Goal: Task Accomplishment & Management: Manage account settings

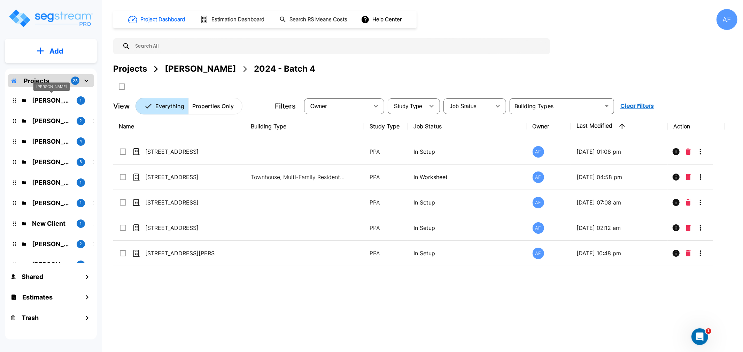
click at [54, 99] on p "[PERSON_NAME]" at bounding box center [51, 100] width 39 height 9
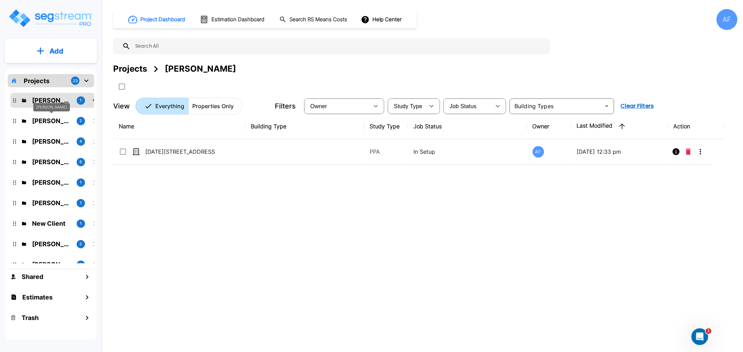
click at [55, 119] on p "Bruce Teitelbaum" at bounding box center [51, 120] width 39 height 9
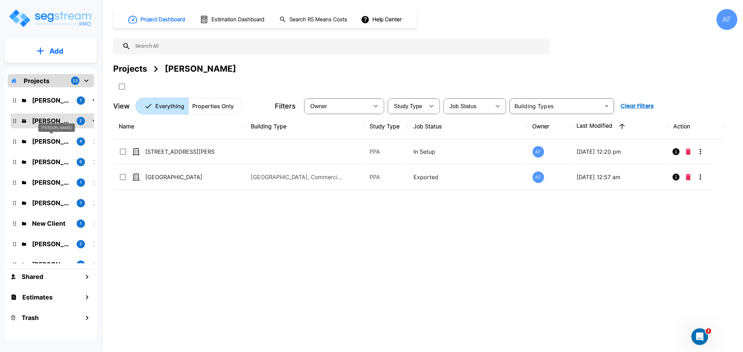
click at [41, 143] on p "Moshe Toiv" at bounding box center [51, 141] width 39 height 9
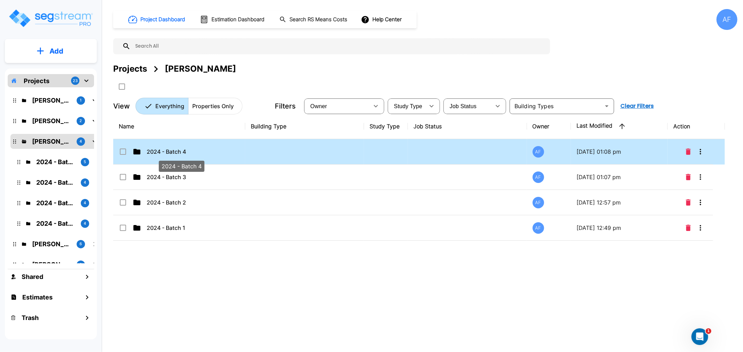
click at [163, 152] on p "2024 - Batch 4" at bounding box center [182, 152] width 70 height 8
click at [163, 151] on p "2024 - Batch 4" at bounding box center [182, 152] width 70 height 8
checkbox input "false"
click at [163, 151] on p "2024 - Batch 4" at bounding box center [182, 152] width 70 height 8
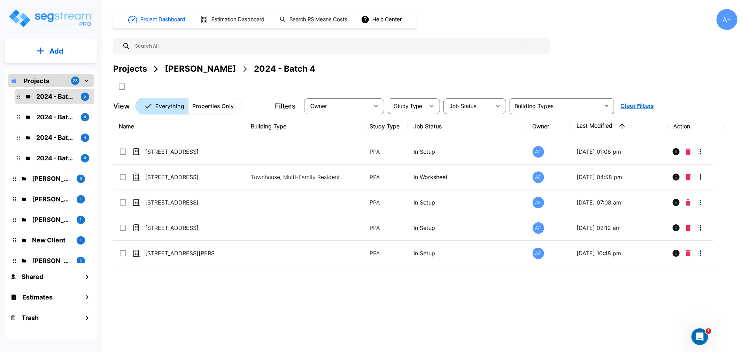
scroll to position [77, 0]
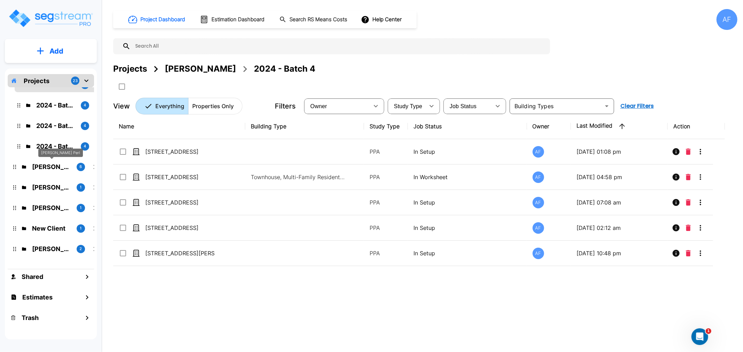
click at [45, 164] on p "[PERSON_NAME] Perl" at bounding box center [51, 166] width 39 height 9
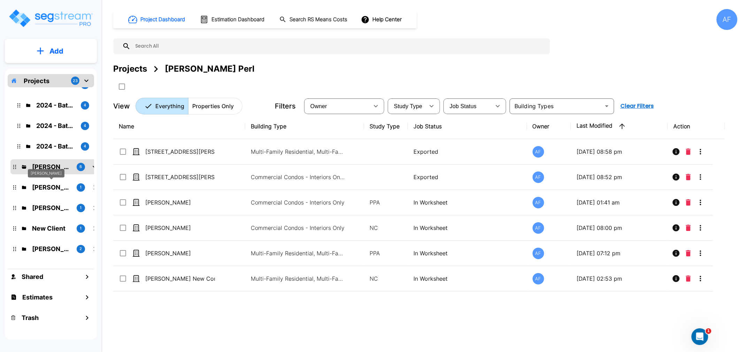
click at [57, 190] on p "[PERSON_NAME]" at bounding box center [51, 187] width 39 height 9
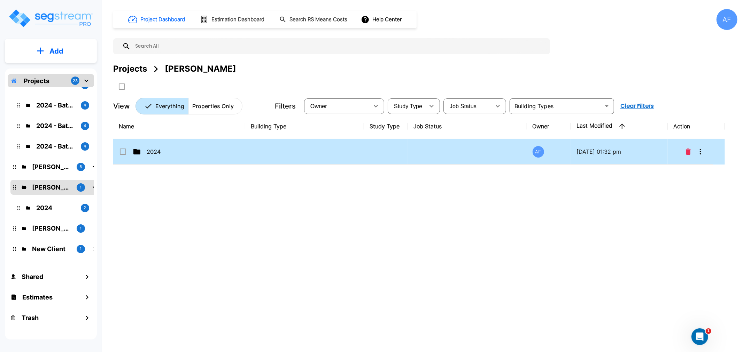
click at [156, 157] on td "2024" at bounding box center [179, 151] width 132 height 25
checkbox input "true"
click at [156, 157] on td "2024" at bounding box center [179, 151] width 132 height 25
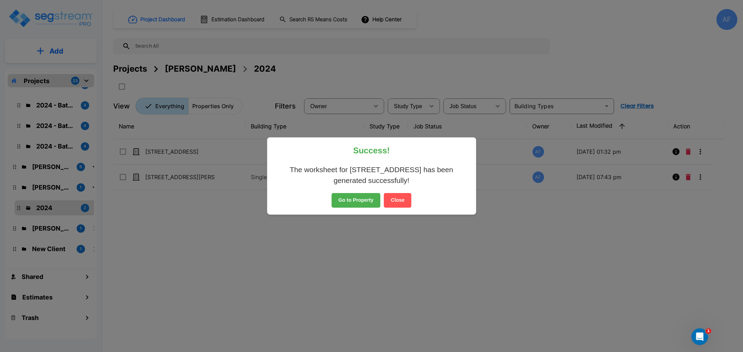
click at [368, 203] on button "Go to Property" at bounding box center [355, 200] width 49 height 15
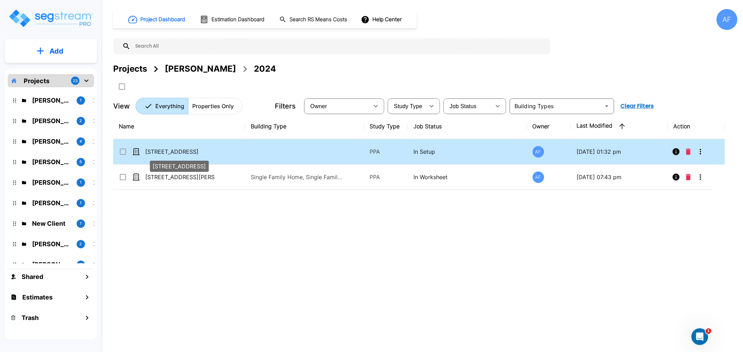
click at [176, 151] on p "[STREET_ADDRESS]" at bounding box center [180, 152] width 70 height 8
checkbox input "true"
click at [176, 151] on p "[STREET_ADDRESS]" at bounding box center [180, 152] width 70 height 8
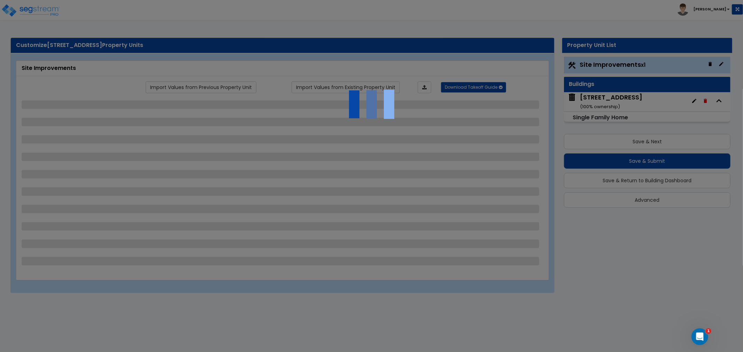
select select "2"
select select "1"
select select "10"
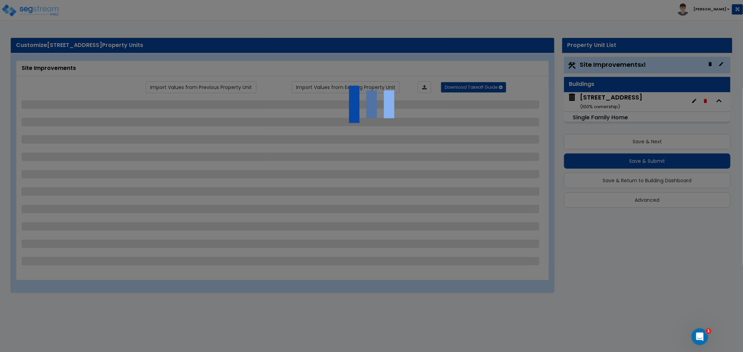
select select "1"
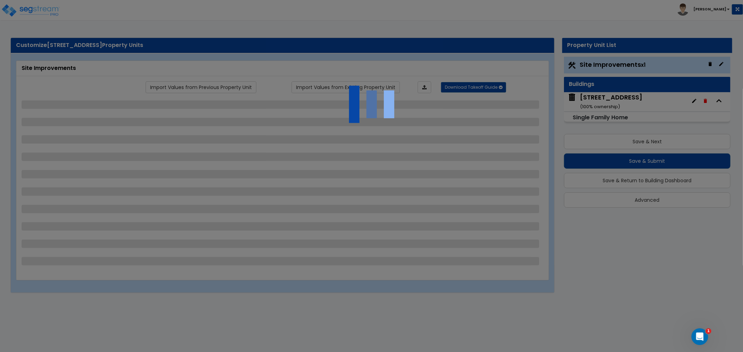
select select "2"
select select "1"
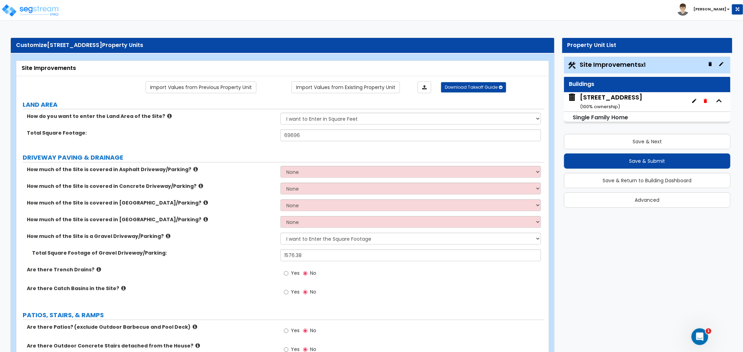
click at [603, 96] on div "5471 Cold Harbor Rd Mechanicsville, VA 23111 ( 100 % ownership)" at bounding box center [611, 102] width 62 height 18
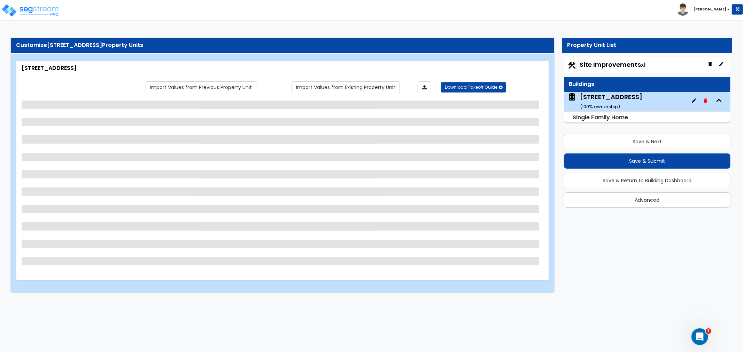
select select "1"
select select "5"
select select "1"
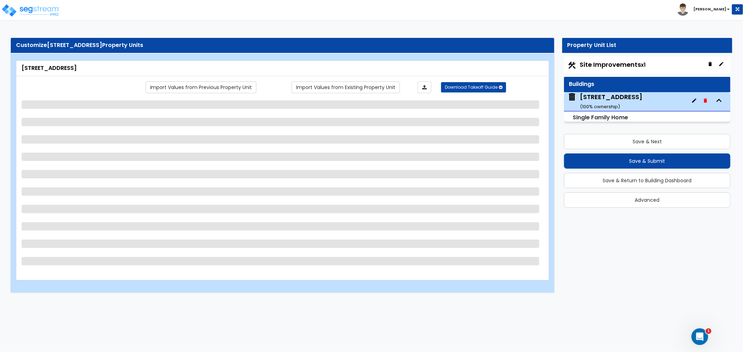
select select "2"
select select "1"
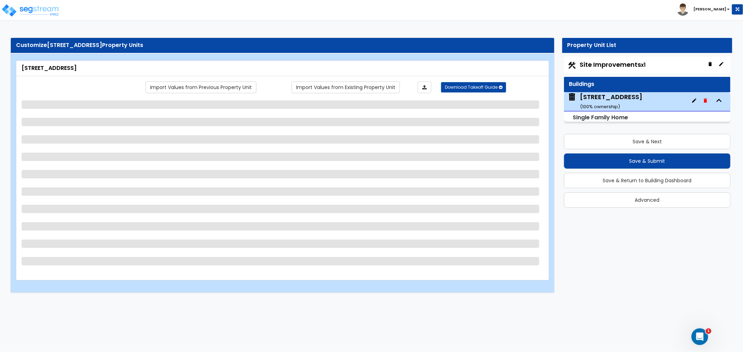
select select "6"
select select "1"
select select "2"
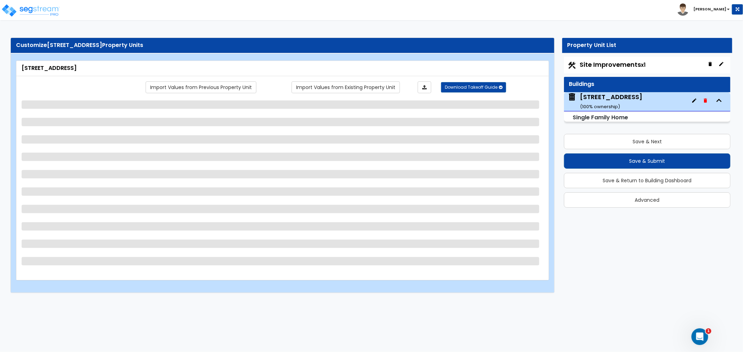
select select "7"
select select "1"
select select "6"
select select "2"
select select "1"
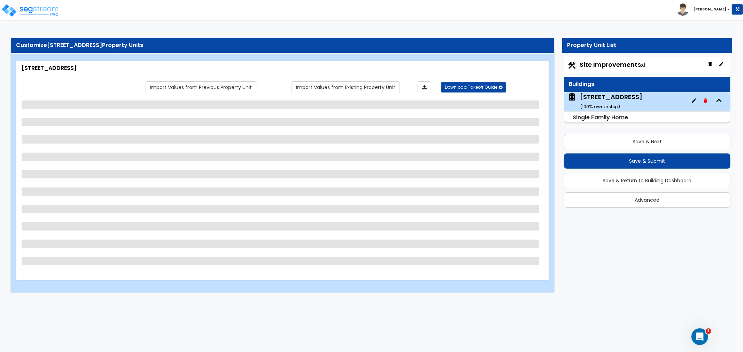
select select "1"
select select "2"
select select "3"
select select "2"
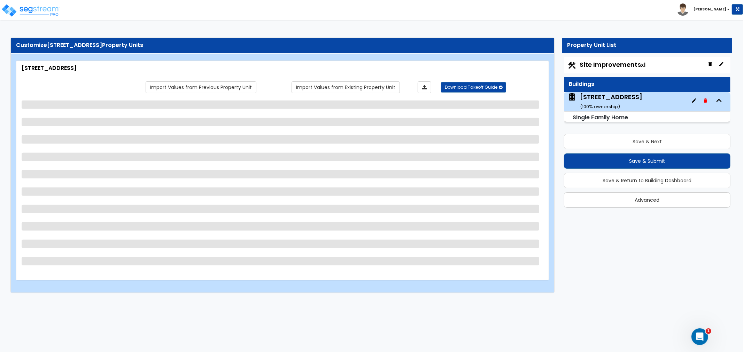
select select "1"
select select "2"
select select "1"
select select "2"
select select "1"
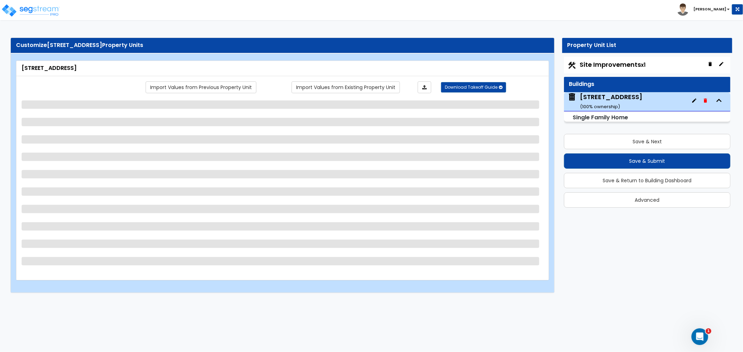
select select "1"
select select "2"
select select "1"
select select "2"
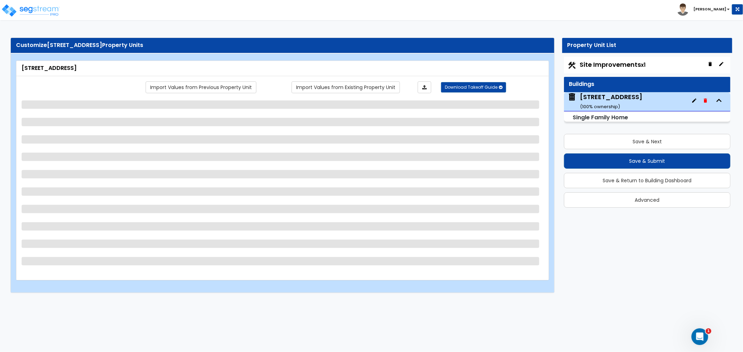
select select "1"
select select "2"
select select "1"
select select "2"
select select "1"
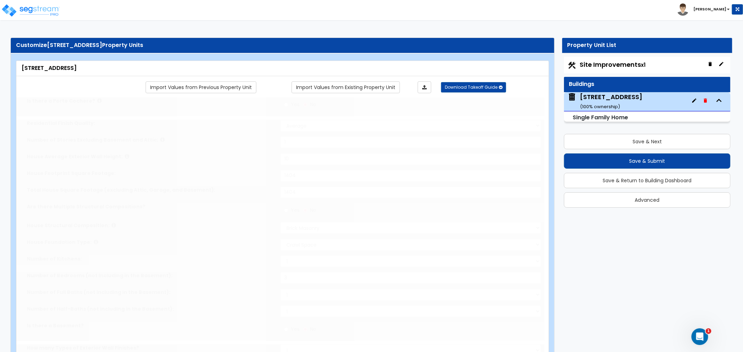
select select "2"
type input "1"
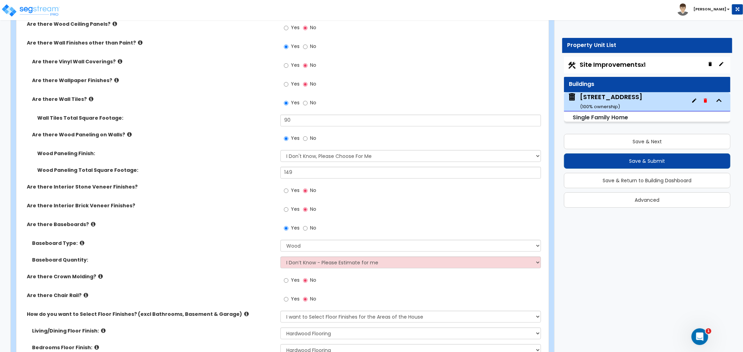
scroll to position [1238, 0]
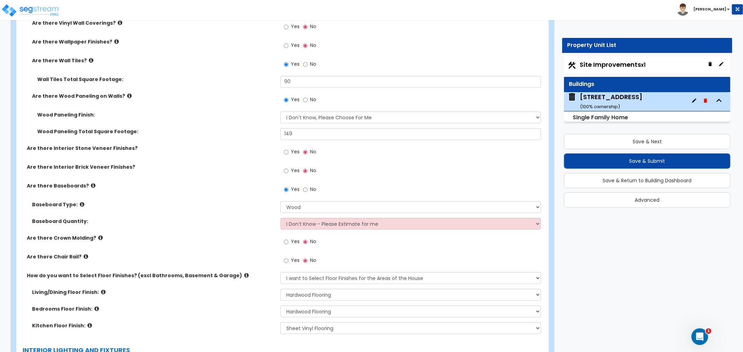
click at [375, 239] on div "Yes No" at bounding box center [412, 244] width 264 height 19
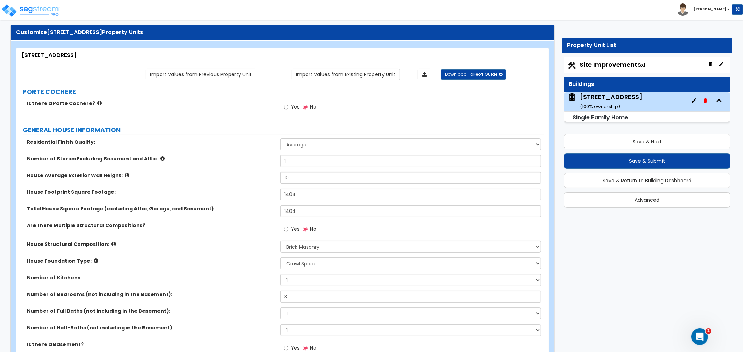
scroll to position [0, 0]
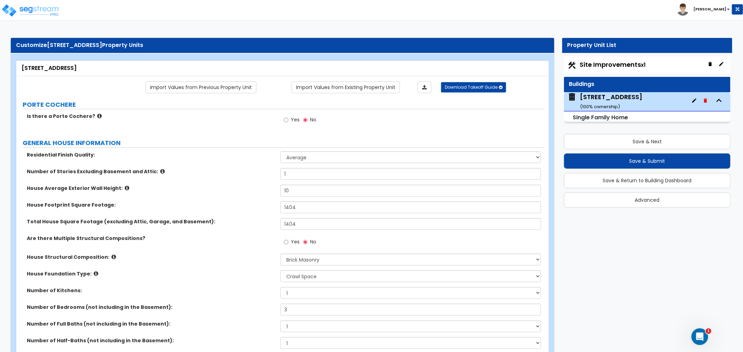
click at [627, 65] on span "Site Improvements x1" at bounding box center [613, 64] width 66 height 9
select select "2"
select select "1"
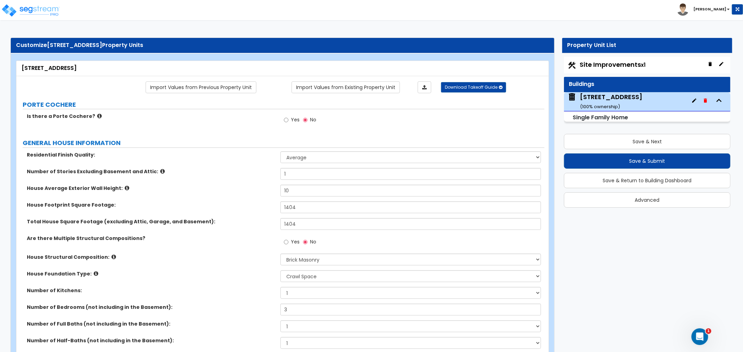
select select "10"
select select "1"
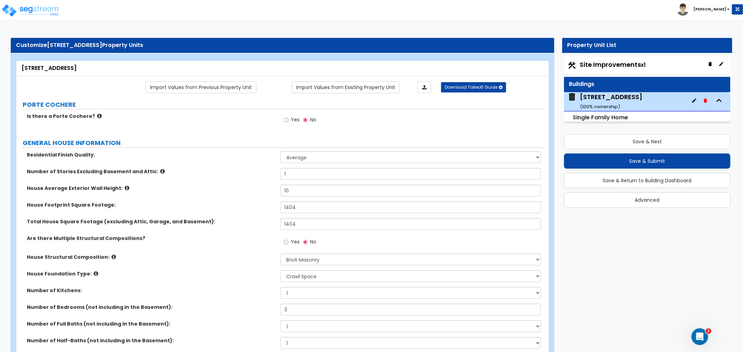
select select "1"
select select "2"
select select "1"
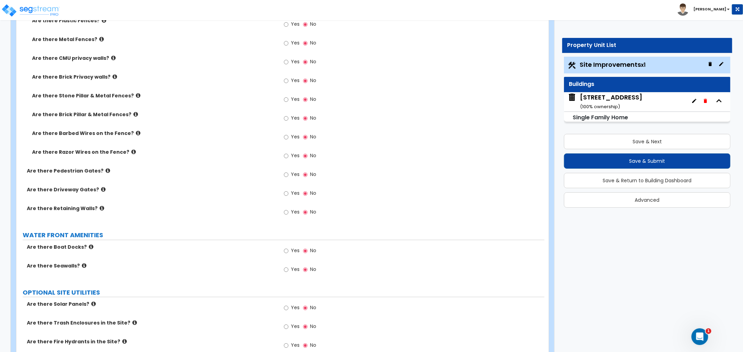
scroll to position [1416, 0]
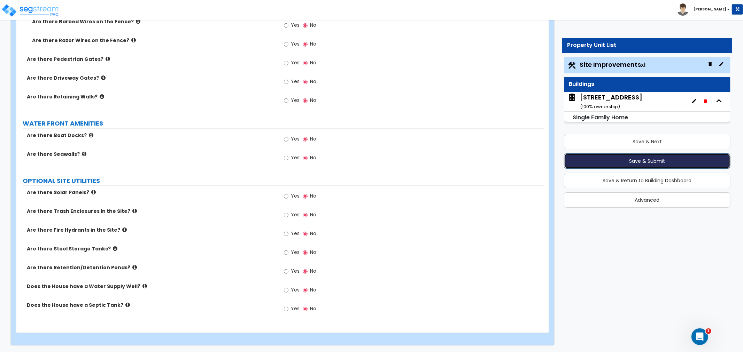
click at [628, 159] on button "Save & Submit" at bounding box center [647, 161] width 166 height 15
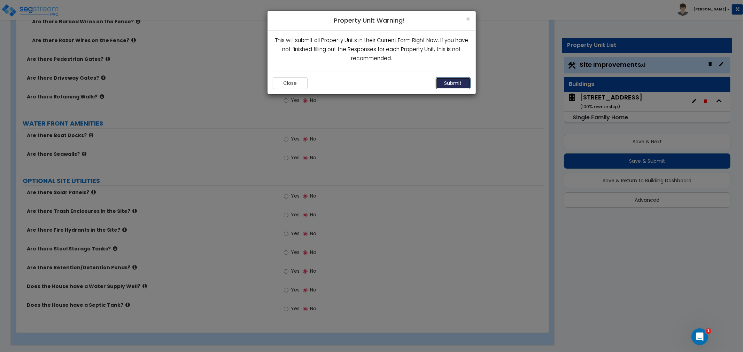
click at [453, 85] on button "Submit" at bounding box center [452, 83] width 35 height 12
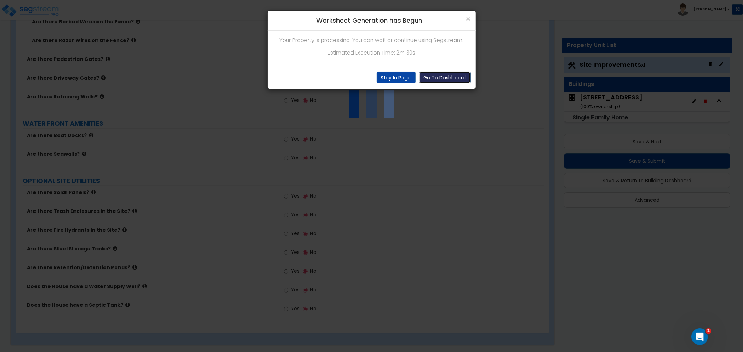
click at [429, 78] on button "Go To Dashboard" at bounding box center [445, 78] width 52 height 12
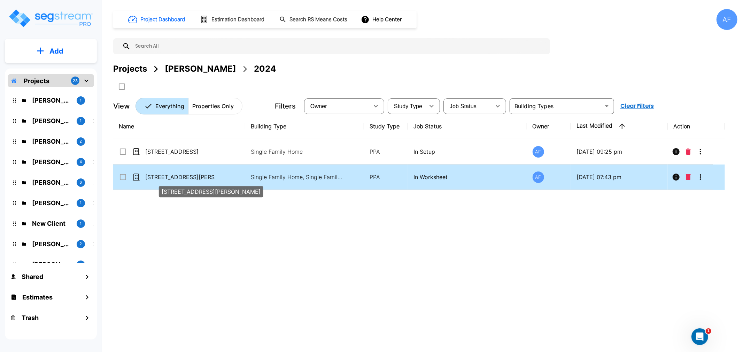
click at [162, 173] on p "7304 Atlee Rd" at bounding box center [180, 177] width 70 height 8
checkbox input "true"
click at [162, 173] on p "[STREET_ADDRESS][PERSON_NAME]" at bounding box center [180, 177] width 70 height 8
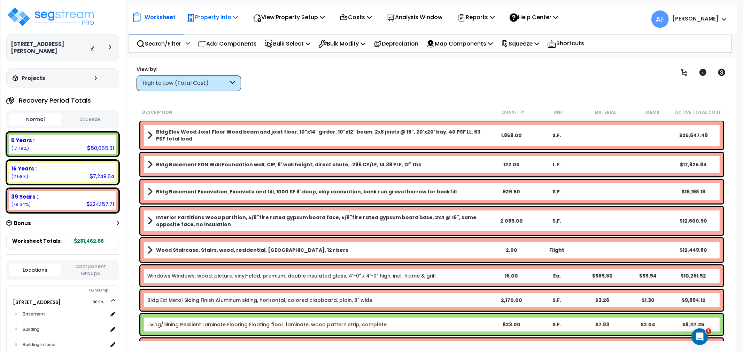
click at [220, 16] on p "Property Info" at bounding box center [212, 17] width 51 height 9
click at [223, 37] on link "Property Setup" at bounding box center [217, 33] width 69 height 14
click at [298, 41] on p "Bulk Select" at bounding box center [288, 43] width 46 height 9
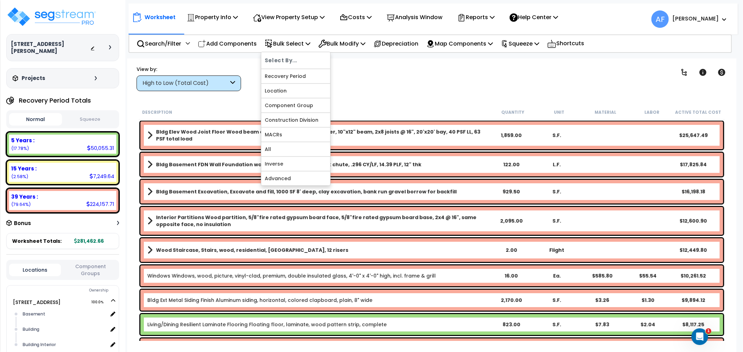
click at [413, 72] on div "Clear Filters" at bounding box center [456, 78] width 413 height 26
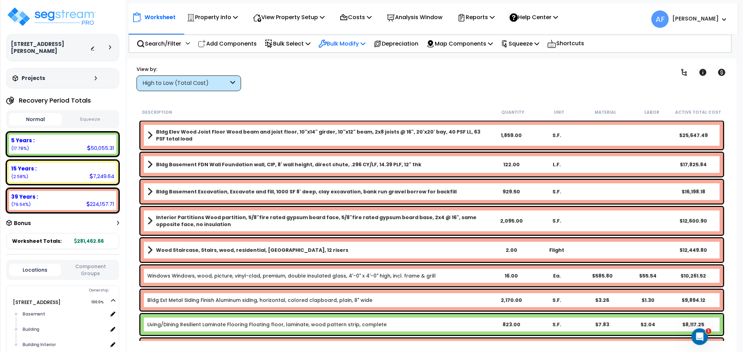
click at [347, 41] on p "Bulk Modify" at bounding box center [341, 43] width 47 height 9
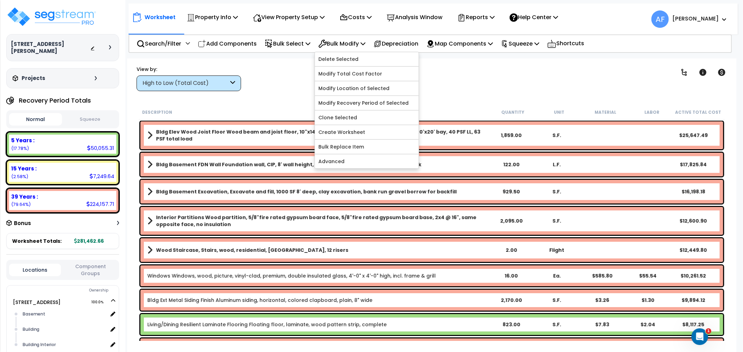
click at [279, 73] on div "Clear Filters" at bounding box center [456, 78] width 413 height 26
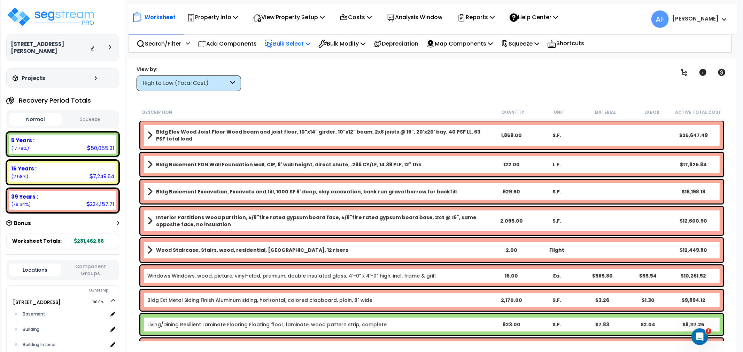
click at [298, 44] on p "Bulk Select" at bounding box center [288, 43] width 46 height 9
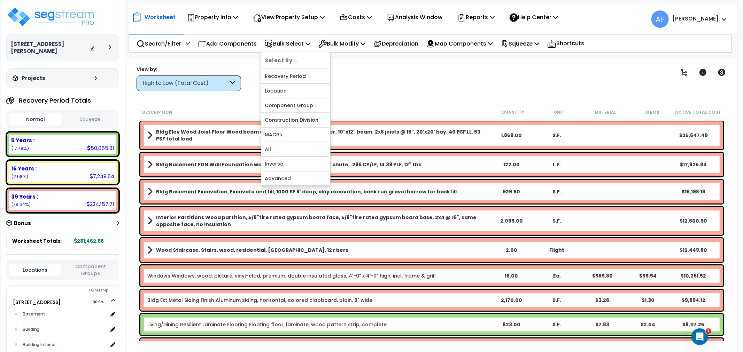
click at [422, 100] on div "Worksheet Property Info Property Setup Add Property Unit Template property Clon…" at bounding box center [431, 234] width 609 height 352
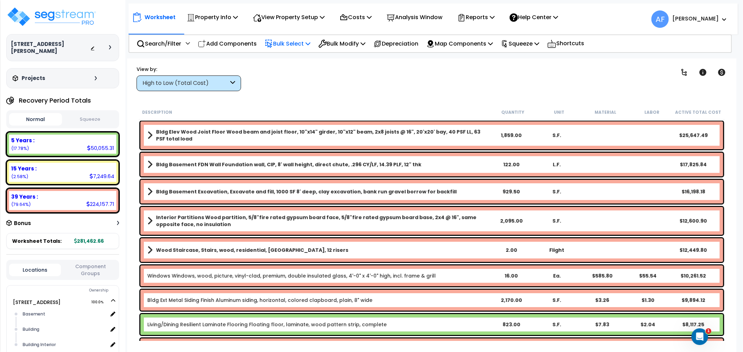
click at [300, 40] on p "Bulk Select" at bounding box center [288, 43] width 46 height 9
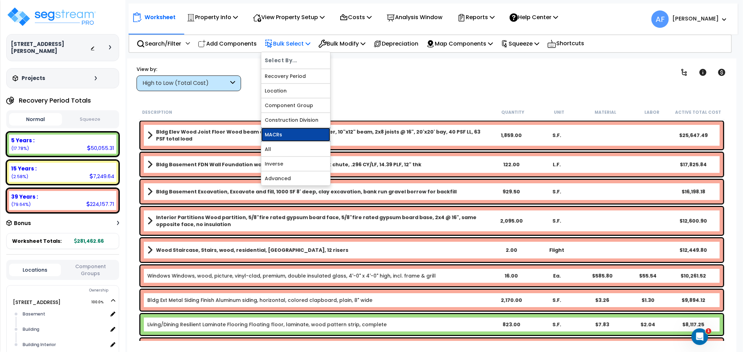
click at [275, 138] on link "MACRs" at bounding box center [295, 135] width 69 height 14
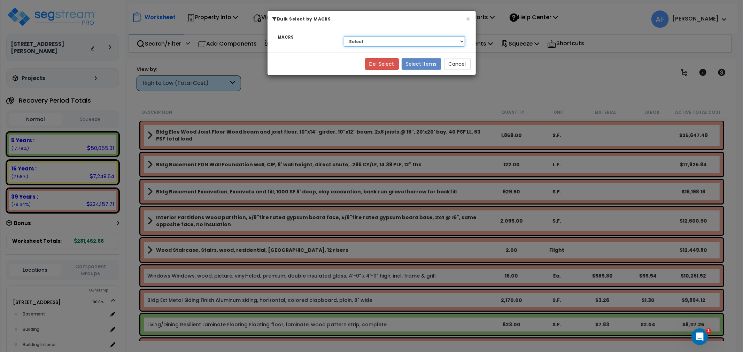
click at [360, 42] on select "Select NA Long-Life Property 00.12 Information Systems 00.3 Land Improvements 5…" at bounding box center [404, 41] width 121 height 10
select select "3669"
click at [344, 36] on select "Select NA Long-Life Property 00.12 Information Systems 00.3 Land Improvements 5…" at bounding box center [404, 41] width 121 height 10
click at [417, 65] on button "Select Items" at bounding box center [421, 64] width 40 height 12
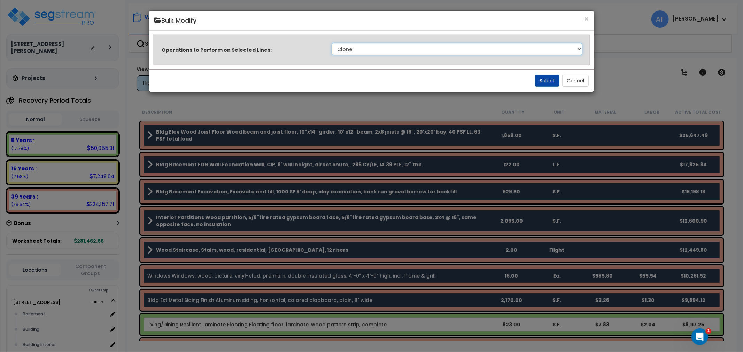
click at [443, 46] on select "Clone Delete Delete Zero Quantities Modify Component Group Modify Cost Sources …" at bounding box center [456, 49] width 251 height 12
select select "modifyTotalCostFactor"
click at [331, 43] on select "Clone Delete Delete Zero Quantities Modify Component Group Modify Cost Sources …" at bounding box center [456, 49] width 251 height 12
click at [547, 82] on button "Select" at bounding box center [547, 81] width 24 height 12
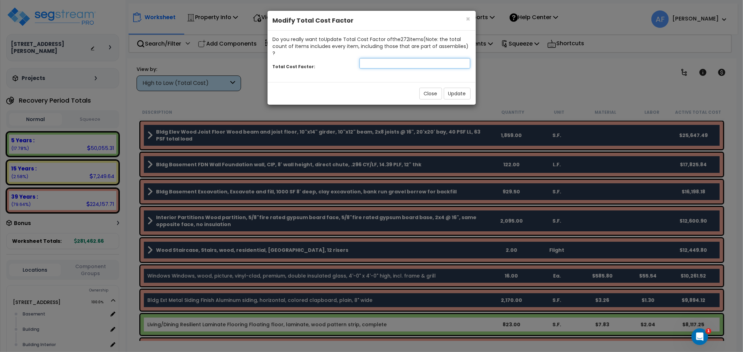
click at [402, 58] on input "number" at bounding box center [414, 63] width 111 height 10
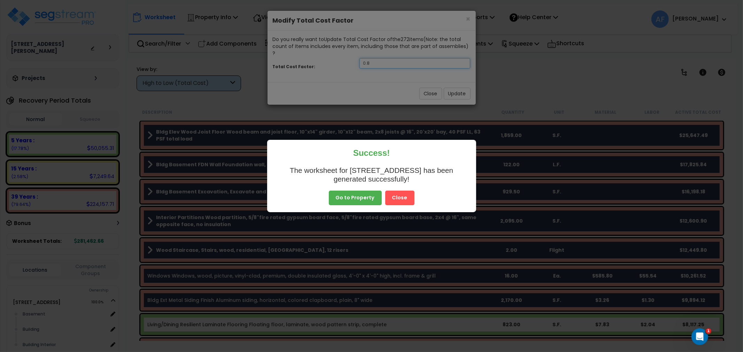
type input "0.8"
click at [402, 201] on button "Close" at bounding box center [399, 198] width 29 height 15
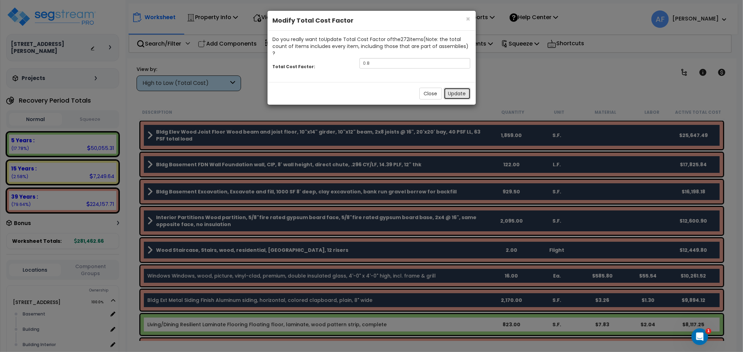
click at [455, 88] on button "Update" at bounding box center [457, 94] width 27 height 12
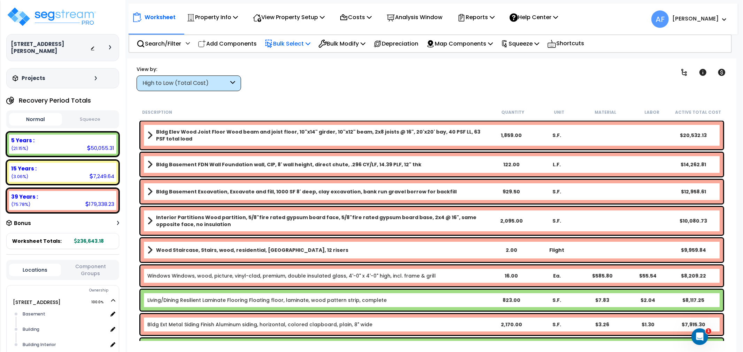
click at [306, 40] on p "Bulk Select" at bounding box center [288, 43] width 46 height 9
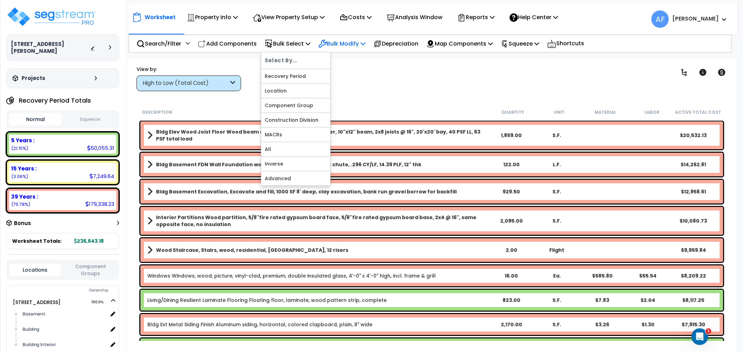
click at [363, 45] on p "Bulk Modify" at bounding box center [341, 43] width 47 height 9
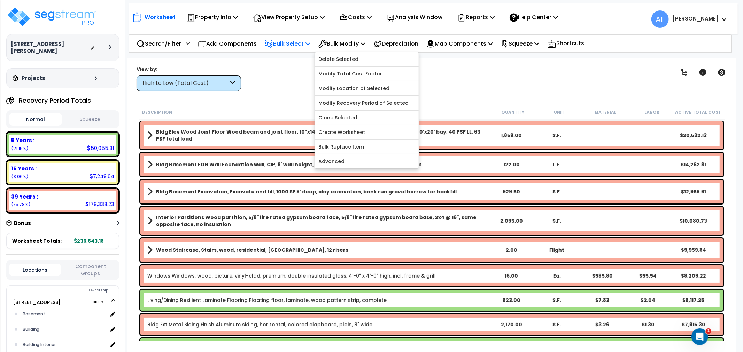
click at [304, 44] on p "Bulk Select" at bounding box center [288, 43] width 46 height 9
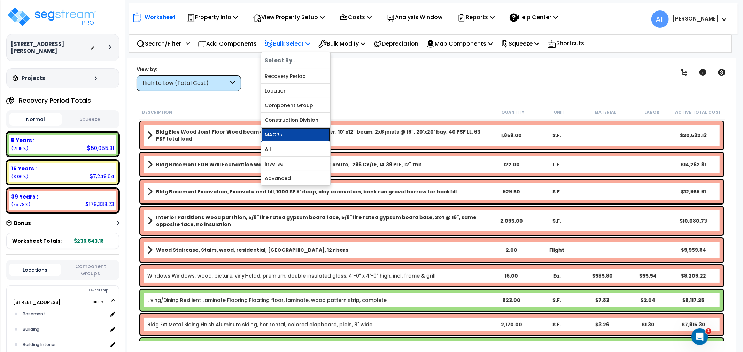
click at [281, 137] on link "MACRs" at bounding box center [295, 135] width 69 height 14
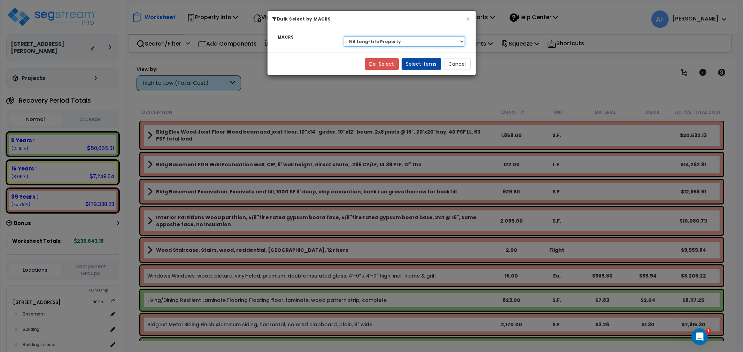
click at [371, 42] on select "Select NA Long-Life Property 00.12 Information Systems 00.3 Land Improvements 5…" at bounding box center [404, 41] width 121 height 10
select select "3668"
click at [344, 36] on select "Select NA Long-Life Property 00.12 Information Systems 00.3 Land Improvements 5…" at bounding box center [404, 41] width 121 height 10
click at [415, 62] on button "Select Items" at bounding box center [421, 64] width 40 height 12
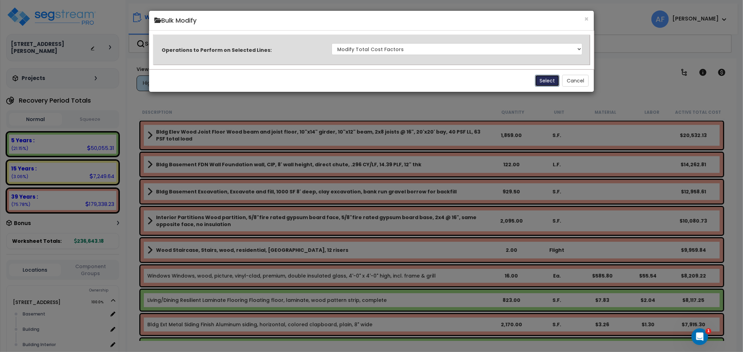
click at [548, 75] on button "Select" at bounding box center [547, 81] width 24 height 12
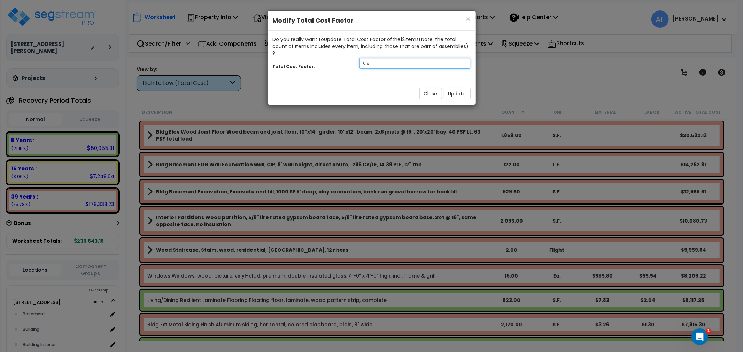
drag, startPoint x: 389, startPoint y: 59, endPoint x: 321, endPoint y: 65, distance: 68.5
click at [321, 65] on div "Do you really want to Update Total Cost Factor of the 12 item s (Note: the tota…" at bounding box center [371, 57] width 208 height 52
type input "0.95"
click at [455, 88] on button "Update" at bounding box center [457, 94] width 27 height 12
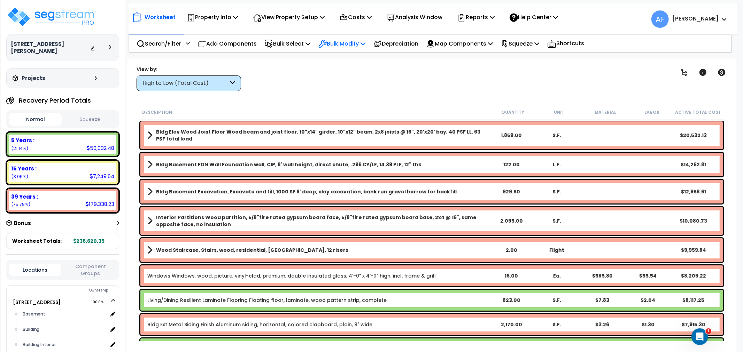
click at [361, 42] on p "Bulk Modify" at bounding box center [341, 43] width 47 height 9
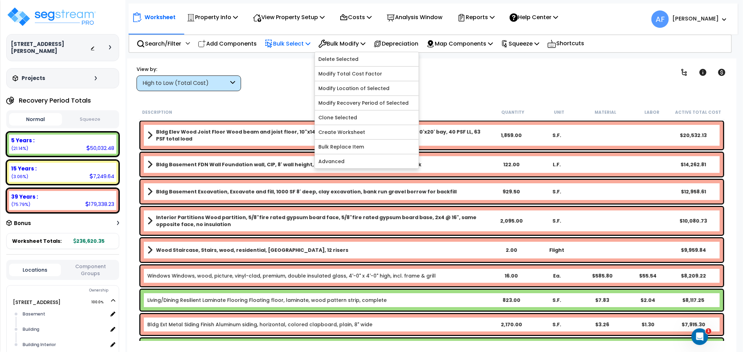
click at [302, 43] on p "Bulk Select" at bounding box center [288, 43] width 46 height 9
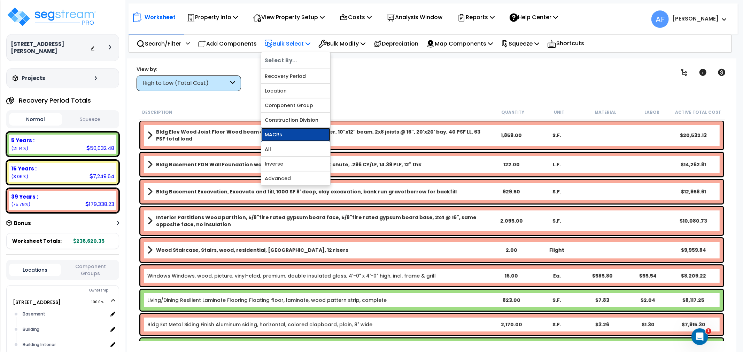
click at [287, 132] on link "MACRs" at bounding box center [295, 135] width 69 height 14
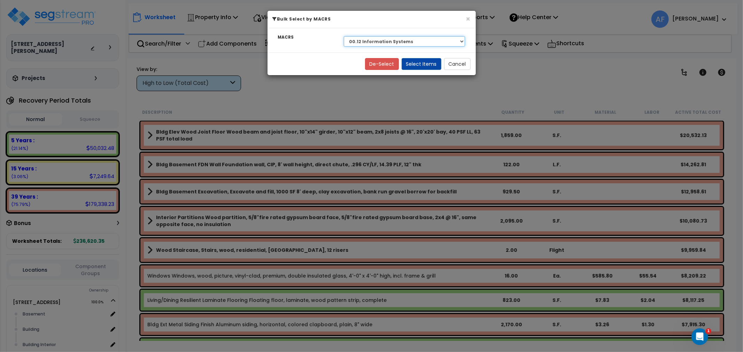
click at [409, 38] on select "Select NA Long-Life Property 00.12 Information Systems 00.3 Land Improvements 5…" at bounding box center [404, 41] width 121 height 10
click at [344, 36] on select "Select NA Long-Life Property 00.12 Information Systems 00.3 Land Improvements 5…" at bounding box center [404, 41] width 121 height 10
click at [419, 66] on button "Select Items" at bounding box center [421, 64] width 40 height 12
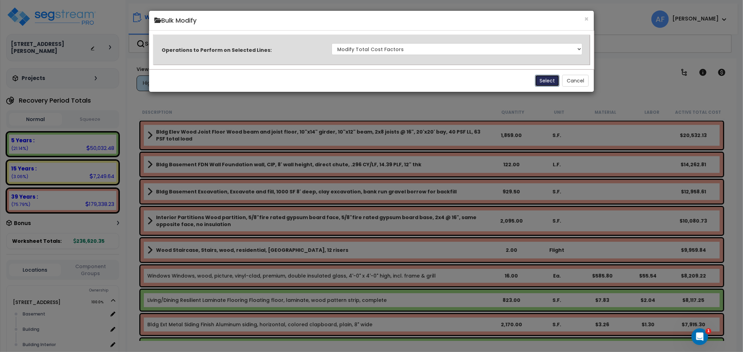
click at [539, 79] on button "Select" at bounding box center [547, 81] width 24 height 12
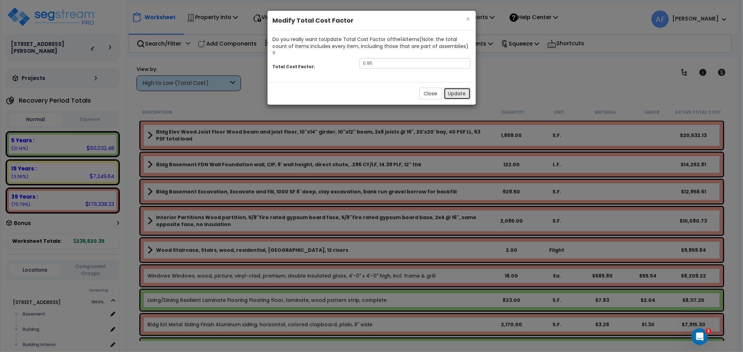
click at [458, 88] on button "Update" at bounding box center [457, 94] width 27 height 12
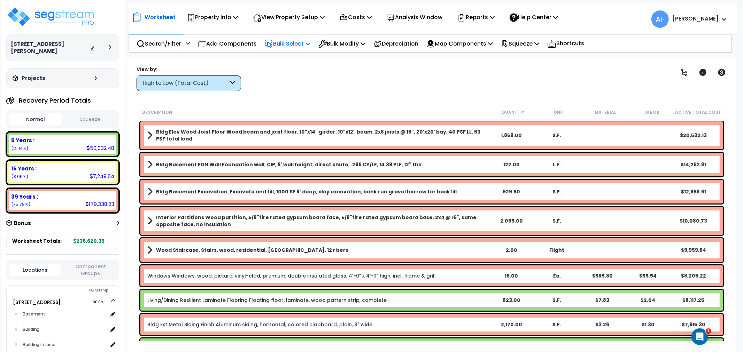
click at [300, 42] on p "Bulk Select" at bounding box center [288, 43] width 46 height 9
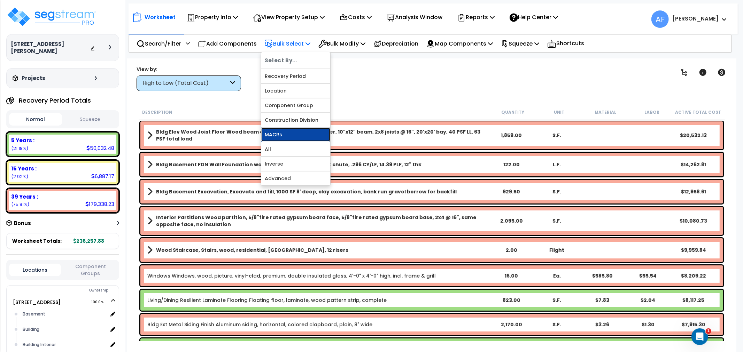
click at [283, 131] on link "MACRs" at bounding box center [295, 135] width 69 height 14
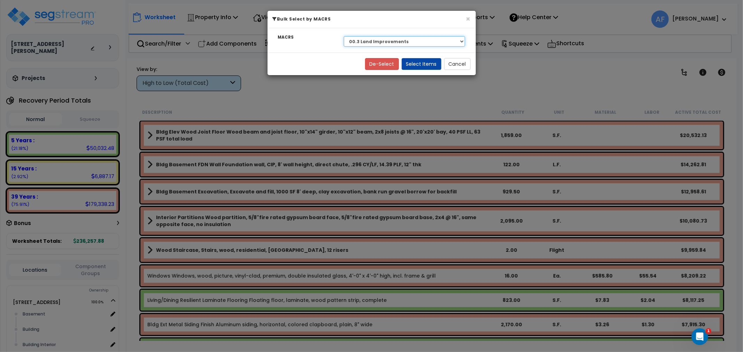
click at [390, 41] on select "Select NA Long-Life Property 00.12 Information Systems 00.3 Land Improvements 5…" at bounding box center [404, 41] width 121 height 10
select select "3667"
click at [344, 36] on select "Select NA Long-Life Property 00.12 Information Systems 00.3 Land Improvements 5…" at bounding box center [404, 41] width 121 height 10
drag, startPoint x: 422, startPoint y: 62, endPoint x: 429, endPoint y: 62, distance: 6.3
click at [422, 62] on button "Select Items" at bounding box center [421, 64] width 40 height 12
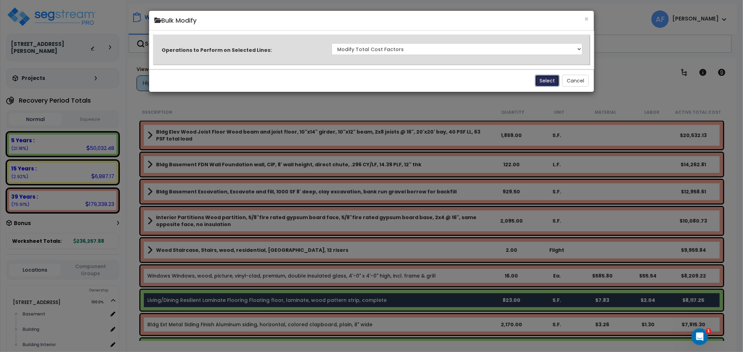
click at [552, 81] on button "Select" at bounding box center [547, 81] width 24 height 12
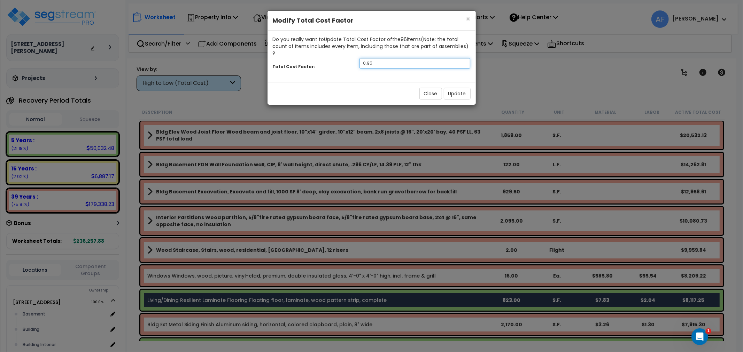
drag, startPoint x: 387, startPoint y: 57, endPoint x: 348, endPoint y: 58, distance: 39.0
click at [348, 58] on div "Total Cost Factor: 0.95" at bounding box center [371, 64] width 208 height 15
click at [461, 88] on button "Update" at bounding box center [457, 94] width 27 height 12
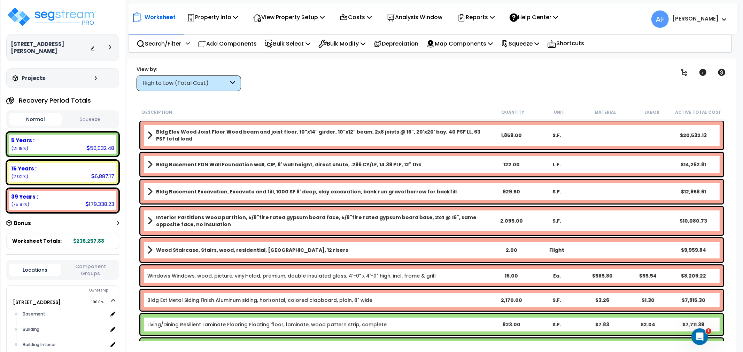
click at [404, 86] on div "Clear Filters" at bounding box center [456, 78] width 413 height 26
click at [206, 82] on div "High to Low (Total Cost)" at bounding box center [185, 83] width 86 height 8
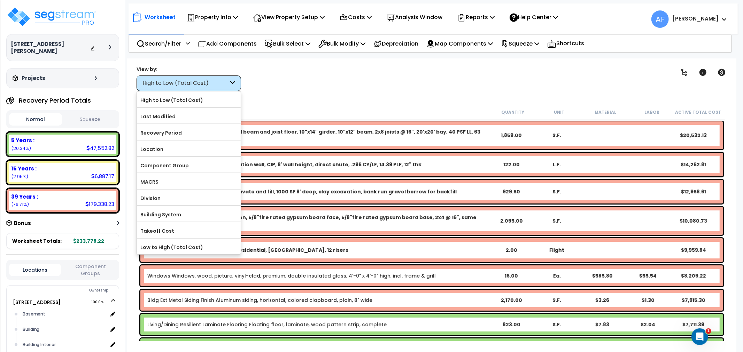
click at [280, 78] on div "Clear Filters" at bounding box center [456, 78] width 413 height 26
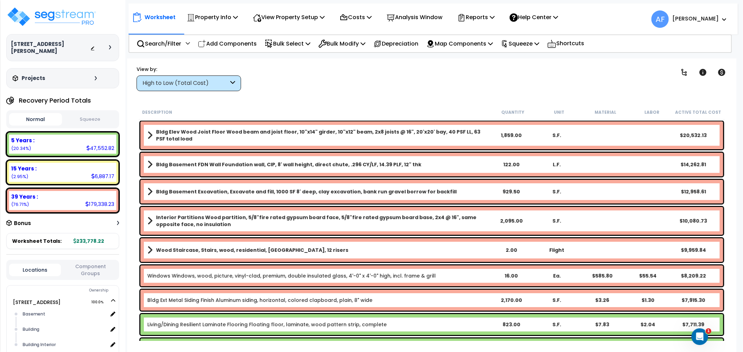
click at [237, 79] on div "High to Low (Total Cost)" at bounding box center [188, 84] width 104 height 16
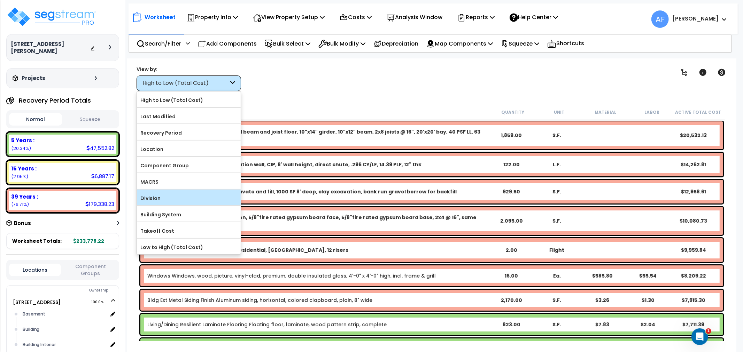
click at [165, 196] on label "Division" at bounding box center [189, 198] width 104 height 10
click at [0, 0] on input "Division" at bounding box center [0, 0] width 0 height 0
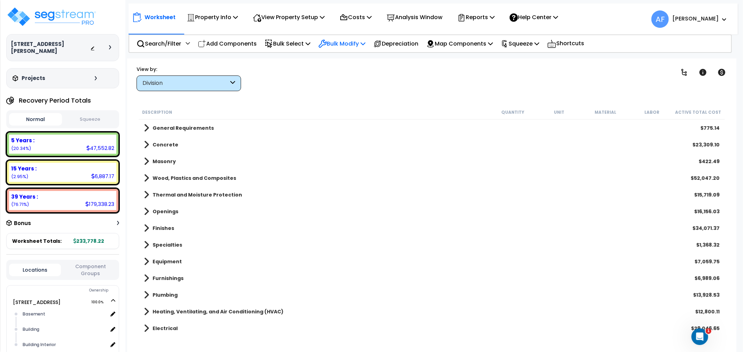
click at [347, 43] on p "Bulk Modify" at bounding box center [341, 43] width 47 height 9
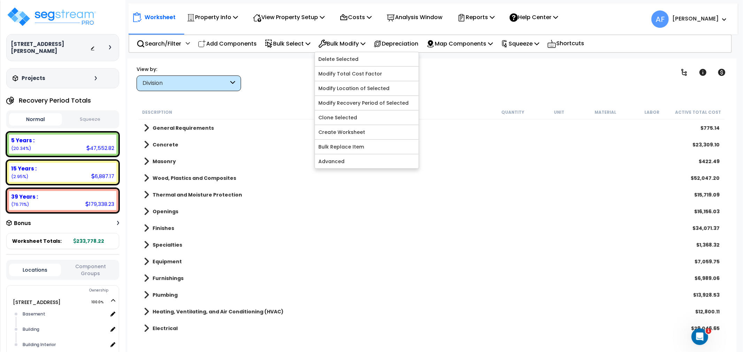
click at [301, 85] on div "Clear Filters" at bounding box center [456, 78] width 413 height 26
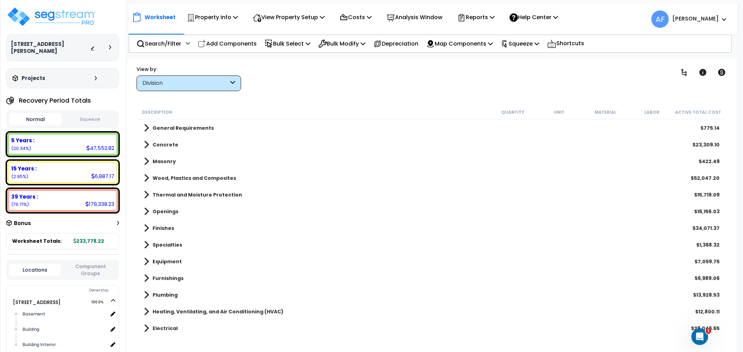
click at [190, 125] on b "General Requirements" at bounding box center [182, 128] width 61 height 7
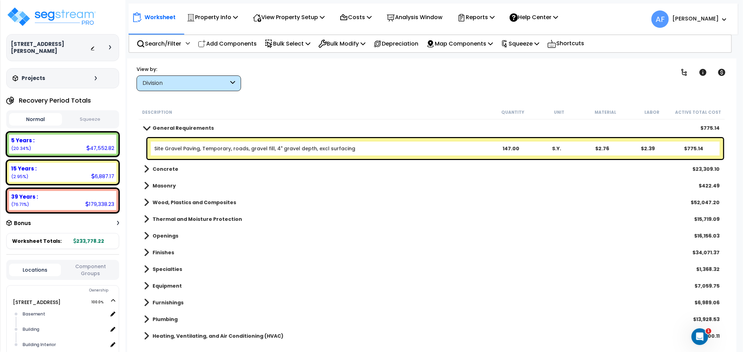
click at [190, 125] on b "General Requirements" at bounding box center [182, 128] width 61 height 7
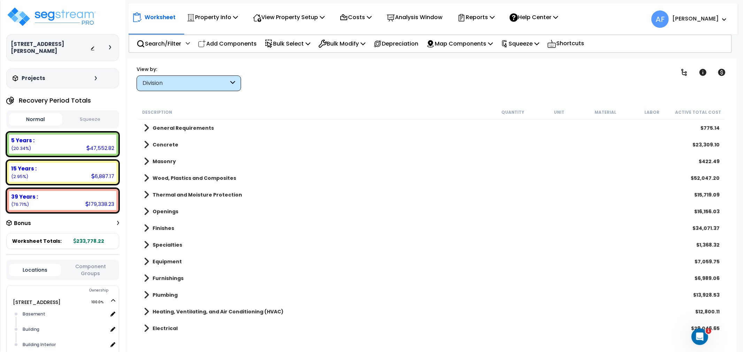
click at [190, 125] on b "General Requirements" at bounding box center [182, 128] width 61 height 7
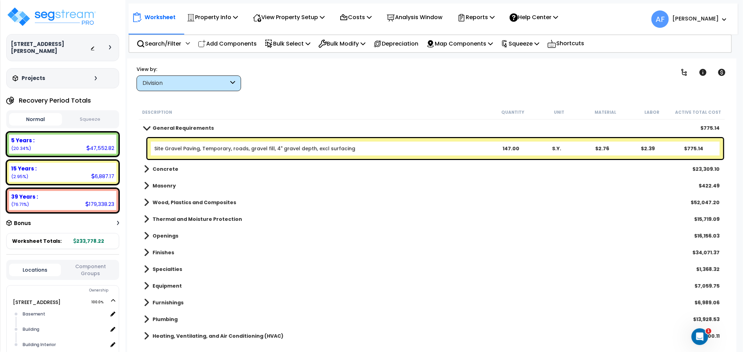
click at [148, 168] on span at bounding box center [146, 169] width 5 height 10
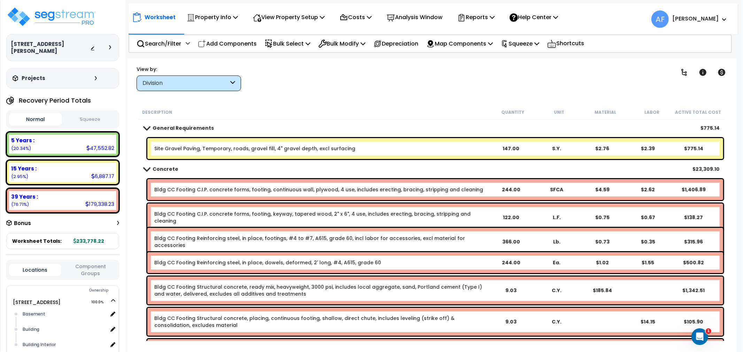
click at [144, 168] on span at bounding box center [146, 168] width 10 height 5
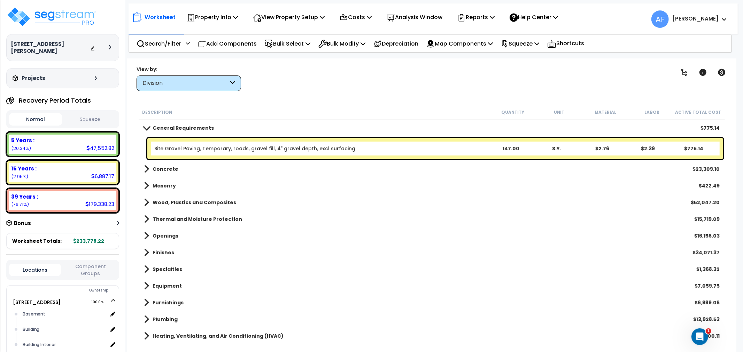
click at [150, 181] on link "Masonry" at bounding box center [160, 186] width 32 height 10
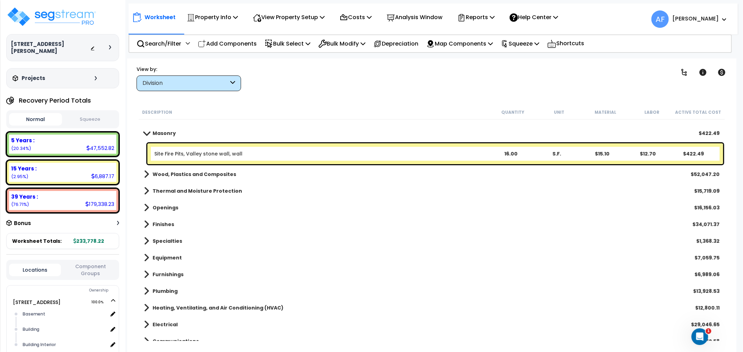
scroll to position [39, 0]
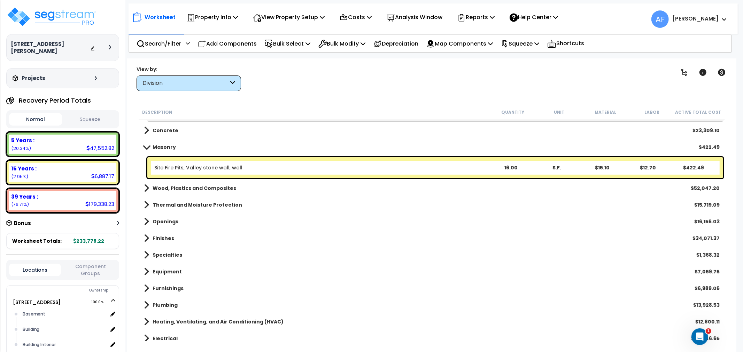
click at [147, 189] on span at bounding box center [146, 188] width 5 height 10
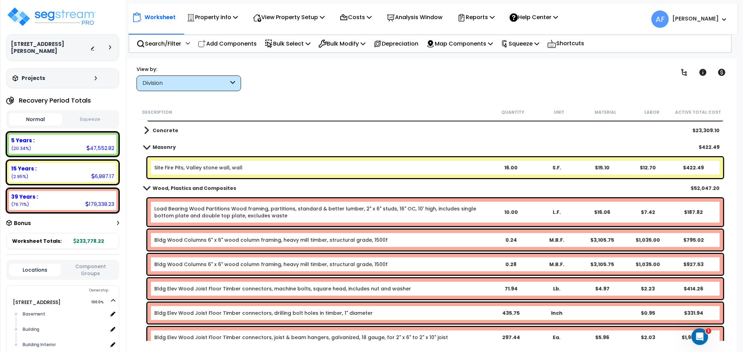
click at [149, 187] on span at bounding box center [146, 188] width 10 height 5
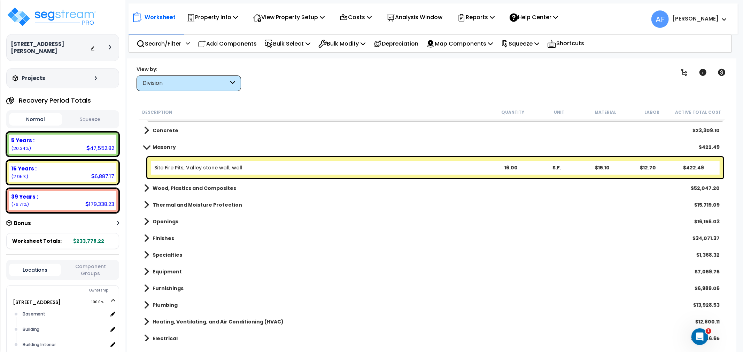
scroll to position [77, 0]
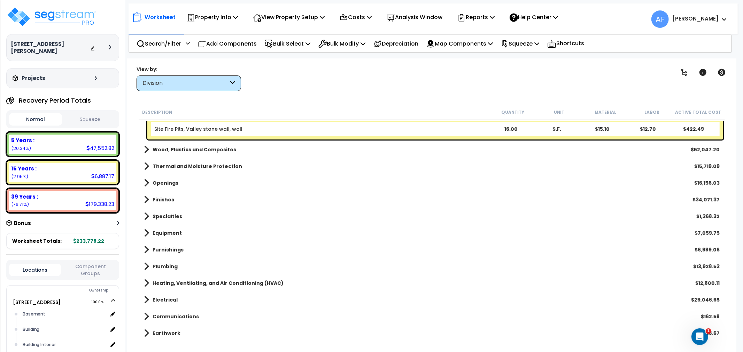
drag, startPoint x: 148, startPoint y: 180, endPoint x: 154, endPoint y: 182, distance: 6.3
click at [148, 181] on span at bounding box center [146, 183] width 5 height 10
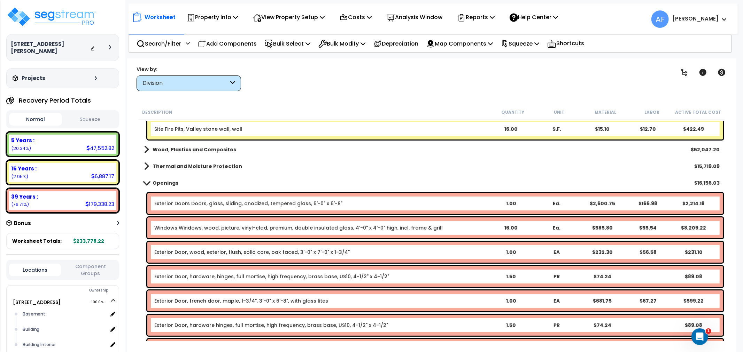
click at [145, 164] on span at bounding box center [146, 167] width 5 height 10
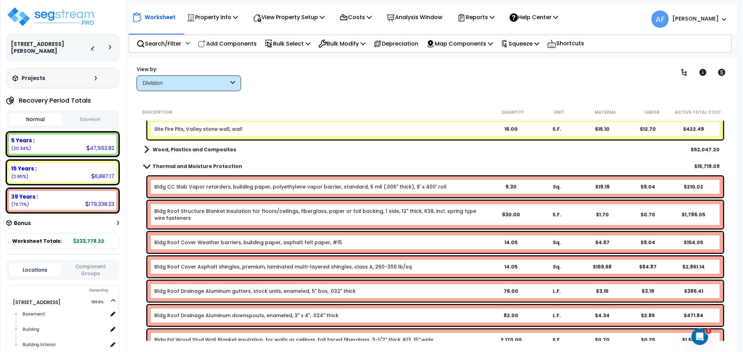
click at [195, 183] on link "Bldg CC Slab Vapor retarders, building paper, polyethylene vapor barrier, stand…" at bounding box center [300, 186] width 292 height 7
click at [197, 186] on link "Bldg CC Slab Vapor retarders, building paper, polyethylene vapor barrier, stand…" at bounding box center [300, 186] width 292 height 7
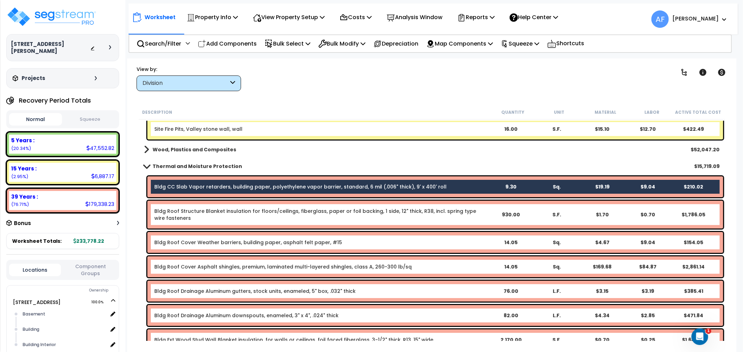
click at [205, 206] on div "Bldg Roof Structure Blanket insulation for floors/ceilings, fiberglass, paper o…" at bounding box center [434, 215] width 575 height 28
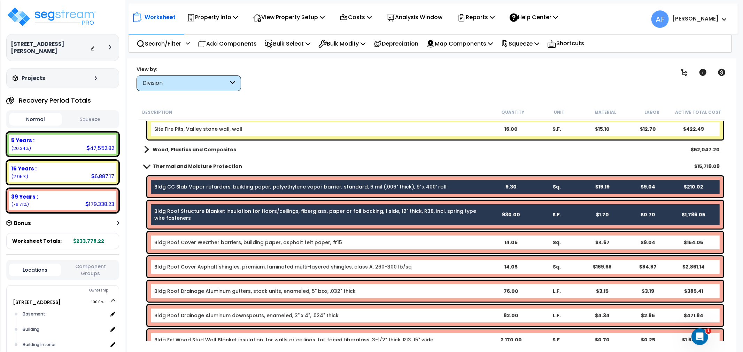
click at [202, 232] on div "Bldg Roof Cover Weather barriers, building paper, asphalt felt paper, #15 14.05…" at bounding box center [434, 242] width 575 height 21
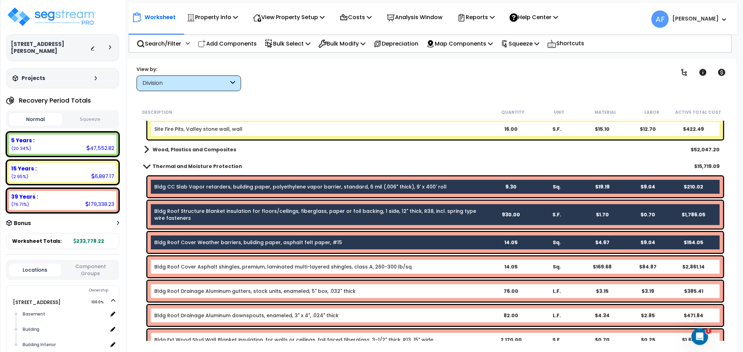
click at [198, 166] on b "Thermal and Moisture Protection" at bounding box center [196, 166] width 89 height 7
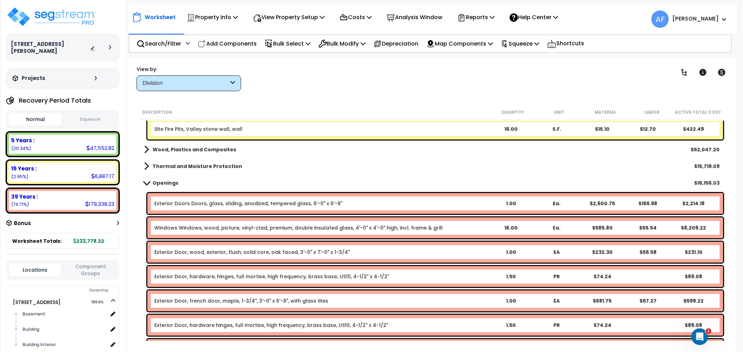
click at [147, 166] on span at bounding box center [146, 167] width 5 height 10
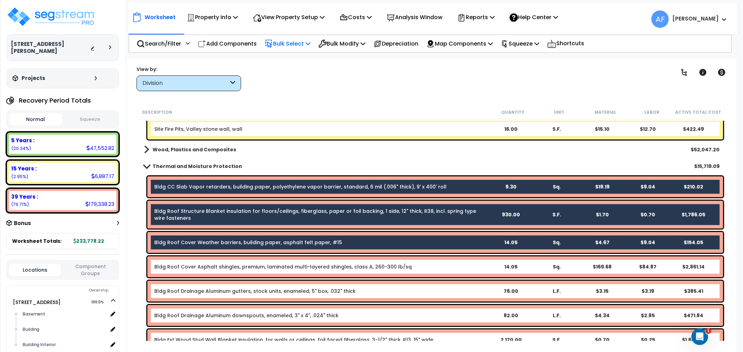
click at [304, 46] on p "Bulk Select" at bounding box center [288, 43] width 46 height 9
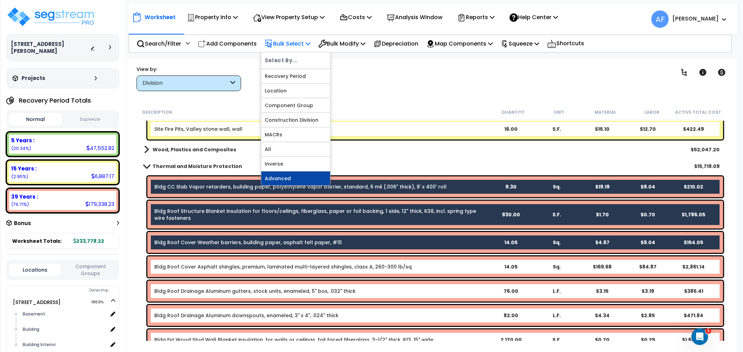
click at [283, 176] on link "Advanced" at bounding box center [295, 179] width 69 height 14
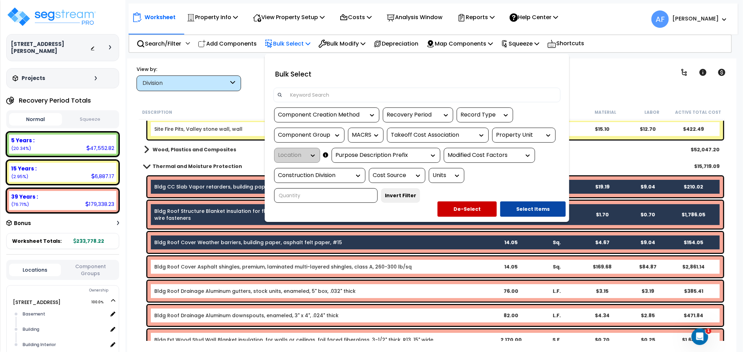
click at [252, 66] on div at bounding box center [371, 176] width 743 height 352
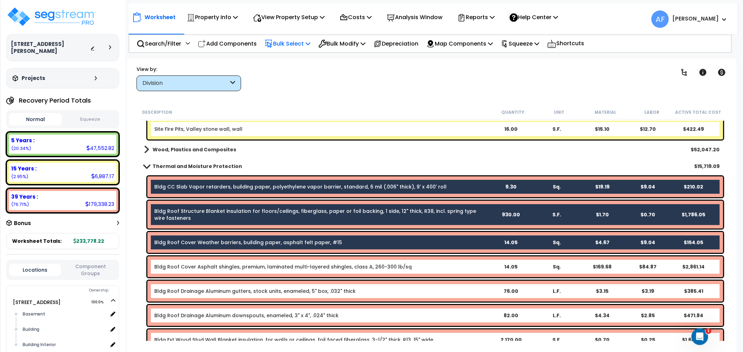
click at [182, 178] on div "Bldg CC Slab Vapor retarders, building paper, polyethylene vapor barrier, stand…" at bounding box center [434, 186] width 575 height 21
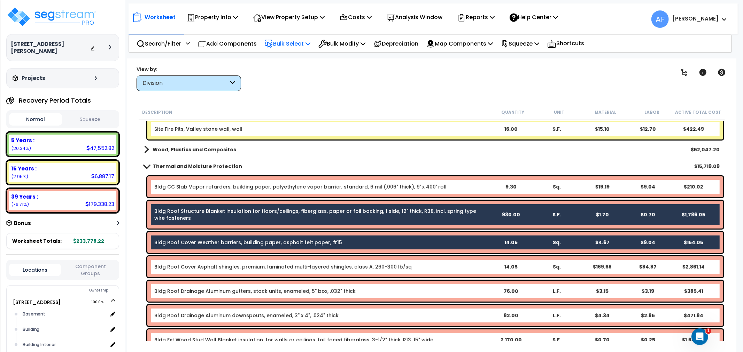
drag, startPoint x: 185, startPoint y: 208, endPoint x: 185, endPoint y: 231, distance: 23.3
click at [185, 211] on link "Bldg Roof Structure Blanket insulation for floors/ceilings, fiberglass, paper o…" at bounding box center [315, 215] width 322 height 14
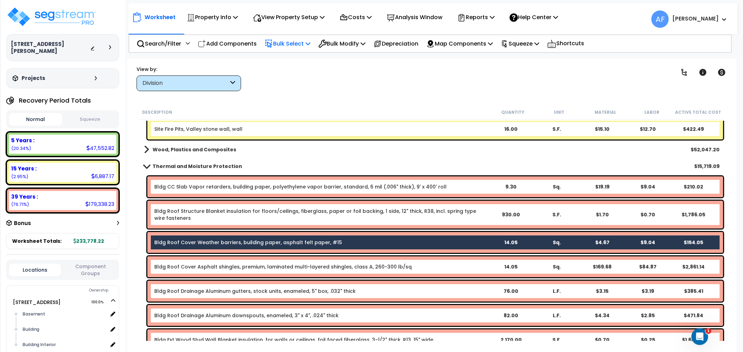
click at [186, 235] on div "Bldg Roof Cover Weather barriers, building paper, asphalt felt paper, #15 14.05…" at bounding box center [434, 242] width 575 height 21
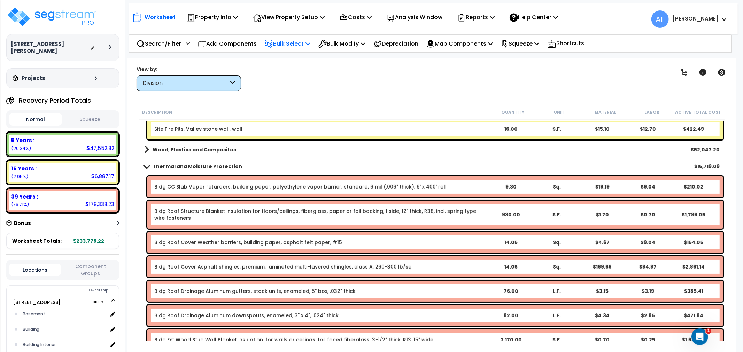
click at [293, 87] on div "Clear Filters" at bounding box center [456, 78] width 413 height 26
click at [292, 39] on p "Bulk Select" at bounding box center [288, 43] width 46 height 9
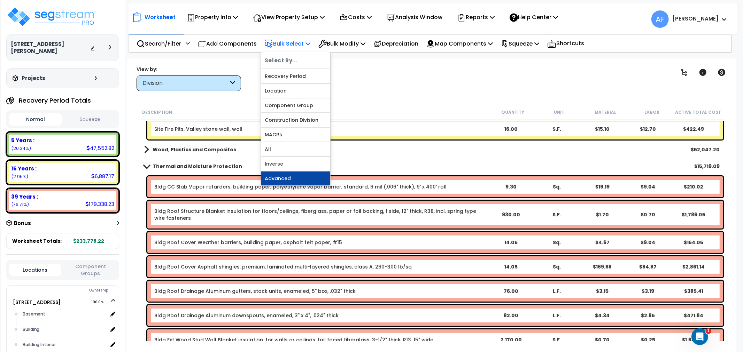
click at [294, 179] on link "Advanced" at bounding box center [295, 179] width 69 height 14
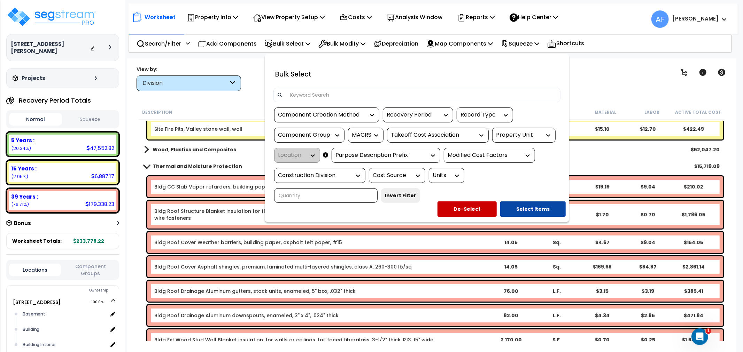
click at [366, 132] on div "MACRS" at bounding box center [360, 135] width 17 height 8
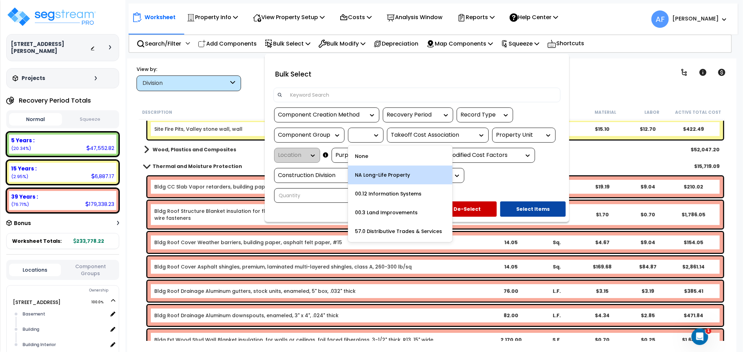
scroll to position [30, 0]
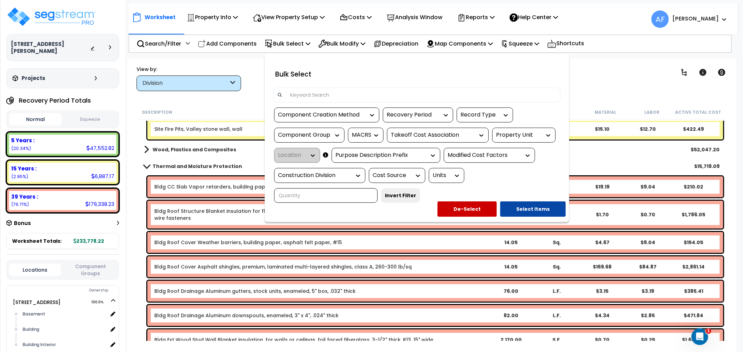
click at [376, 131] on div at bounding box center [374, 135] width 10 height 14
click at [359, 171] on div at bounding box center [356, 175] width 10 height 14
click at [357, 176] on icon at bounding box center [357, 175] width 7 height 7
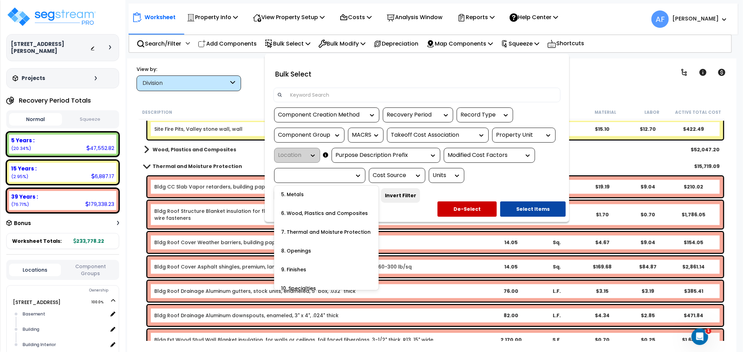
scroll to position [0, 0]
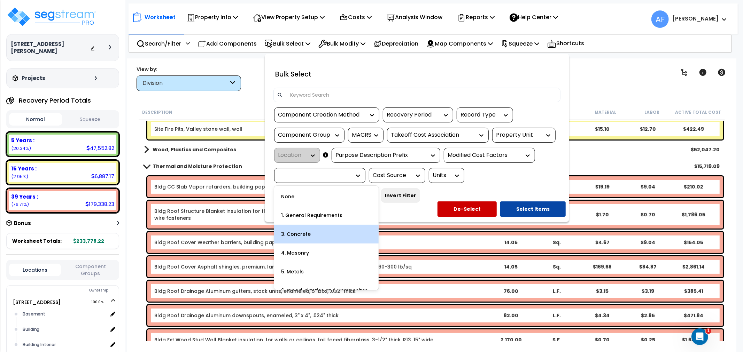
click at [326, 231] on div "None 1. General Requirements 3. Concrete 4. Masonry 5. Metals 6. Wood, Plastics…" at bounding box center [326, 238] width 104 height 104
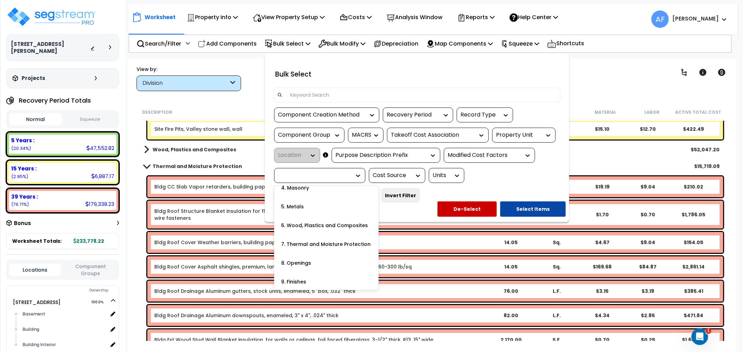
scroll to position [77, 0]
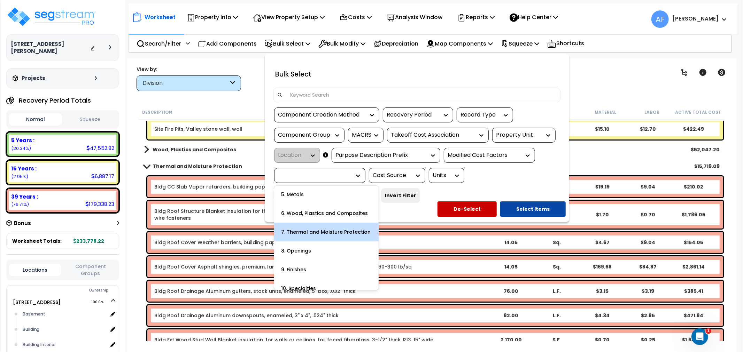
click at [322, 231] on div "7. Thermal and Moisture Protection" at bounding box center [326, 232] width 104 height 19
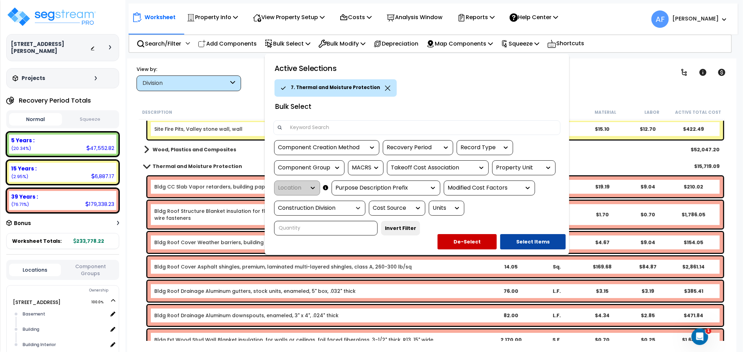
click at [361, 206] on icon at bounding box center [357, 208] width 7 height 7
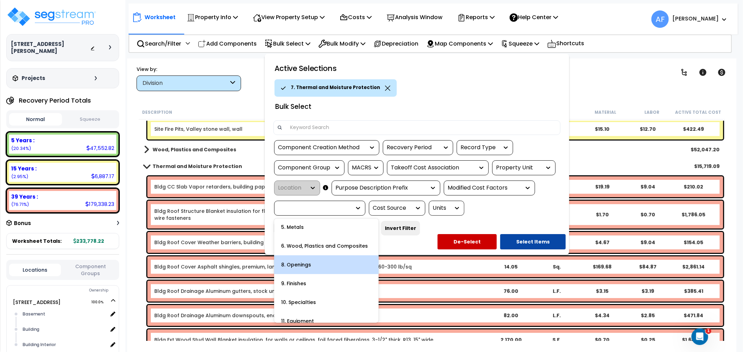
click at [309, 266] on div "8. Openings" at bounding box center [326, 265] width 104 height 19
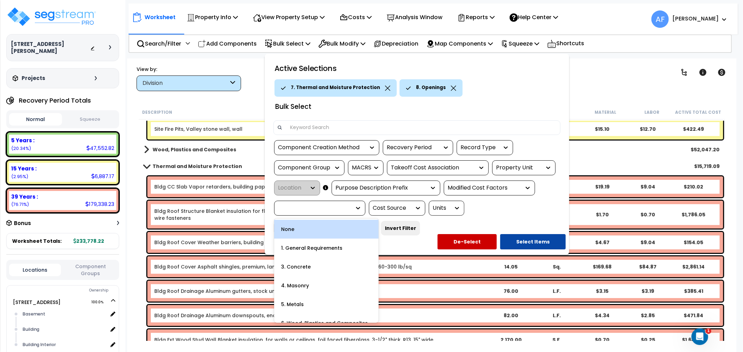
click at [363, 210] on div at bounding box center [319, 208] width 91 height 15
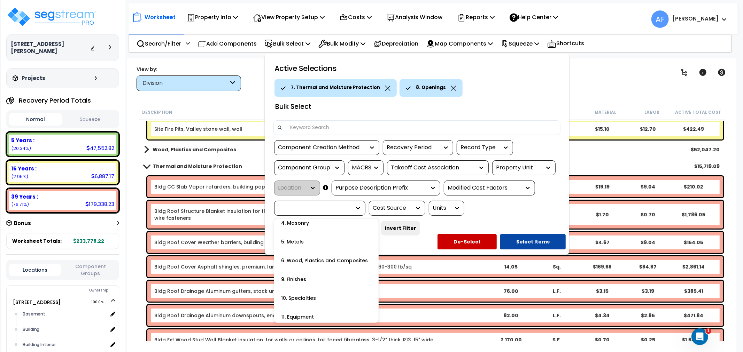
scroll to position [0, 0]
click at [322, 266] on div "3. Concrete" at bounding box center [326, 267] width 104 height 19
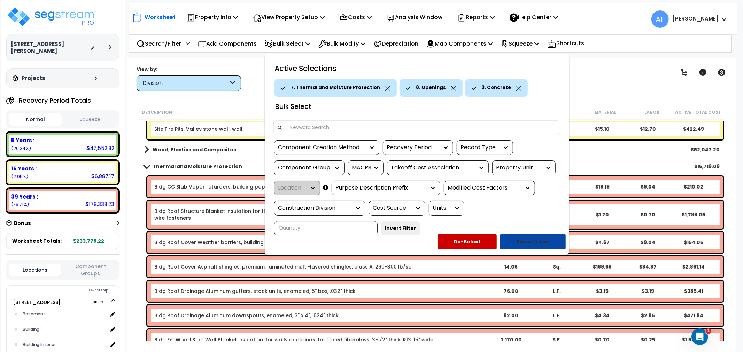
click at [525, 241] on button "Select Items" at bounding box center [532, 241] width 65 height 15
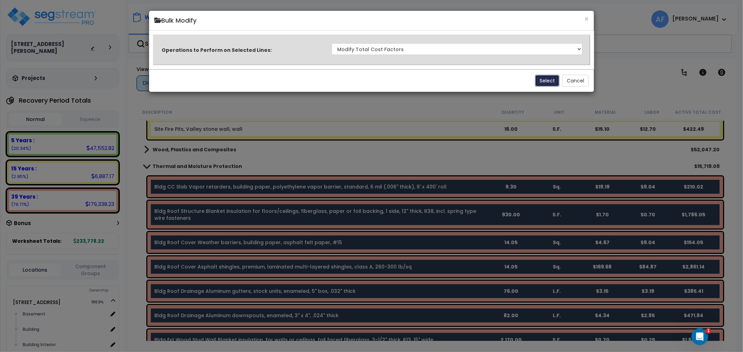
click at [547, 79] on button "Select" at bounding box center [547, 81] width 24 height 12
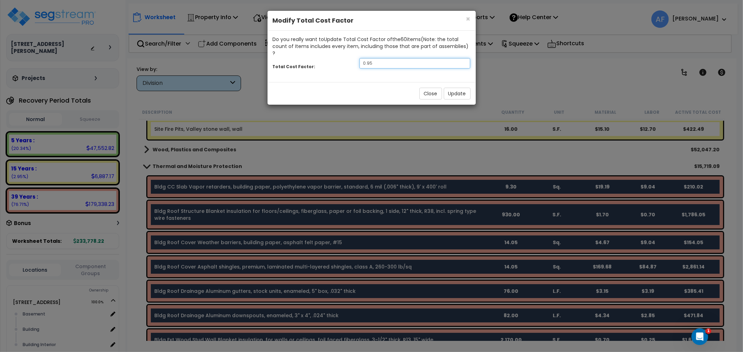
drag, startPoint x: 385, startPoint y: 57, endPoint x: 356, endPoint y: 58, distance: 28.6
click at [356, 58] on div "0.95" at bounding box center [414, 63] width 121 height 10
type input "0.7"
click at [465, 88] on button "Update" at bounding box center [457, 94] width 27 height 12
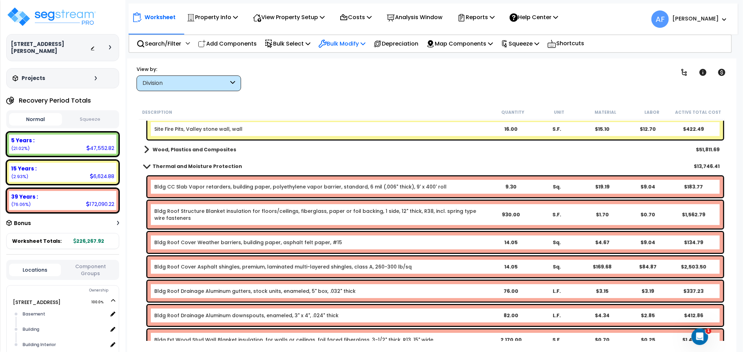
click at [356, 42] on p "Bulk Modify" at bounding box center [341, 43] width 47 height 9
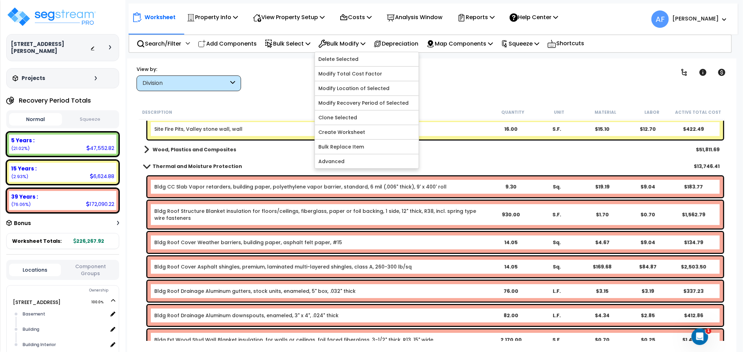
click at [297, 78] on div "Clear Filters" at bounding box center [456, 78] width 413 height 26
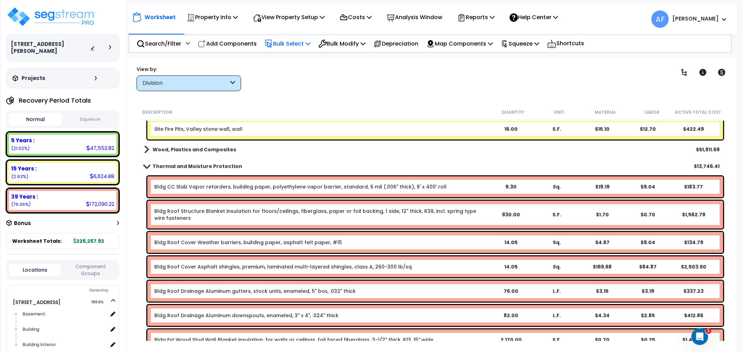
click at [295, 46] on p "Bulk Select" at bounding box center [288, 43] width 46 height 9
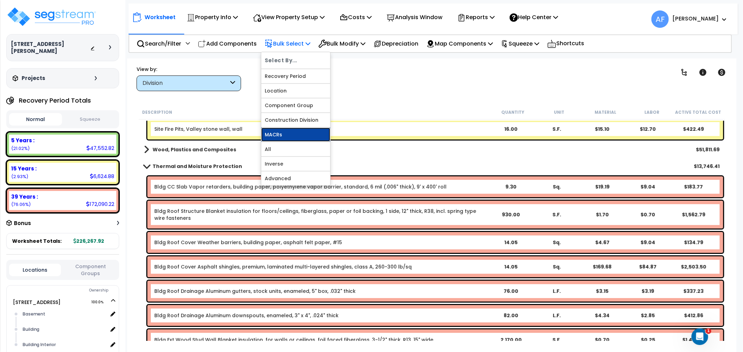
click at [284, 140] on link "MACRs" at bounding box center [295, 135] width 69 height 14
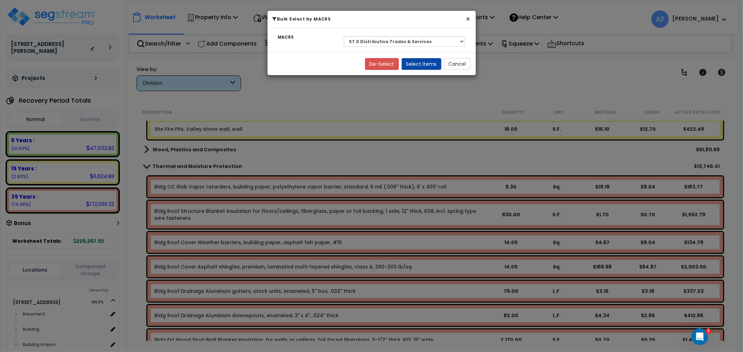
click at [469, 19] on button "×" at bounding box center [468, 18] width 5 height 7
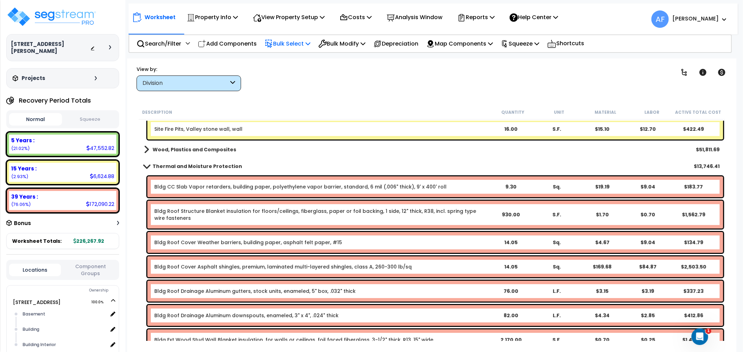
click at [301, 46] on p "Bulk Select" at bounding box center [288, 43] width 46 height 9
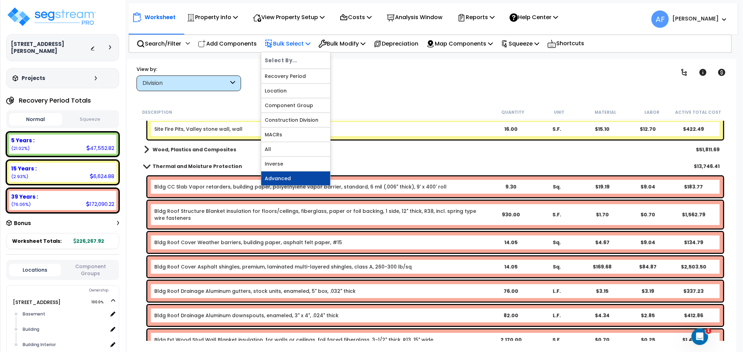
click at [283, 178] on link "Advanced" at bounding box center [295, 179] width 69 height 14
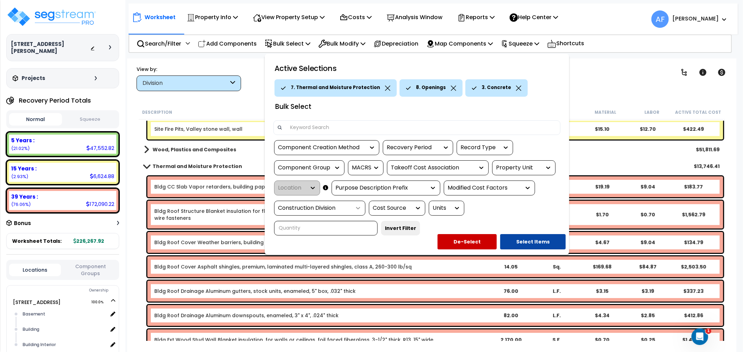
click at [358, 207] on icon at bounding box center [358, 208] width 4 height 2
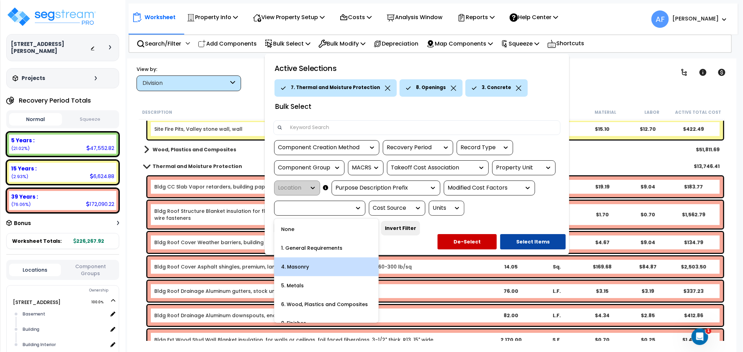
scroll to position [39, 0]
click at [324, 267] on div "6. Wood, Plastics and Composites" at bounding box center [326, 266] width 104 height 19
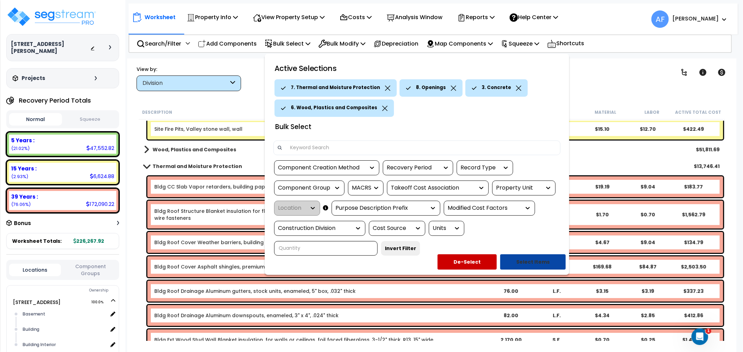
click at [533, 260] on button "Select Items" at bounding box center [532, 261] width 65 height 15
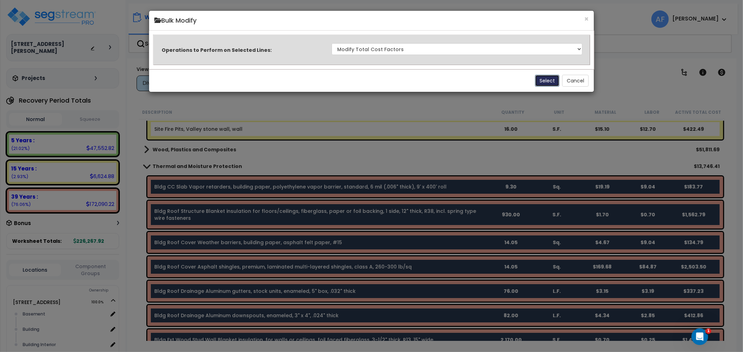
click at [545, 81] on button "Select" at bounding box center [547, 81] width 24 height 12
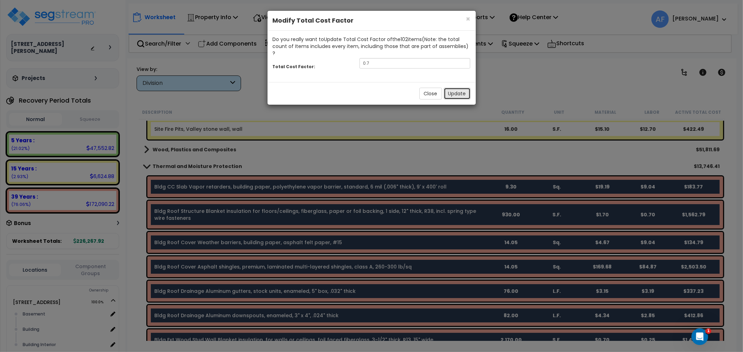
click at [458, 88] on button "Update" at bounding box center [457, 94] width 27 height 12
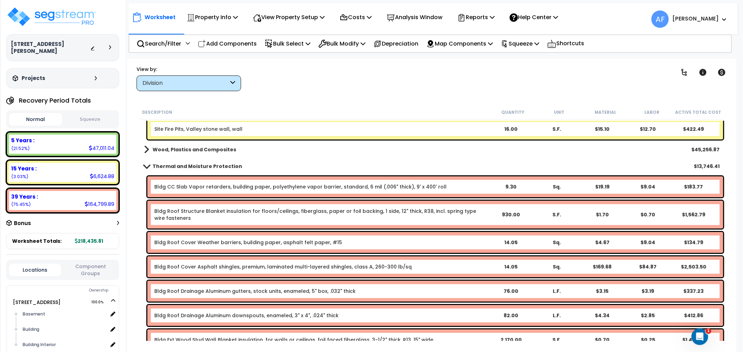
click at [699, 330] on div "Open Intercom Messenger" at bounding box center [699, 336] width 23 height 23
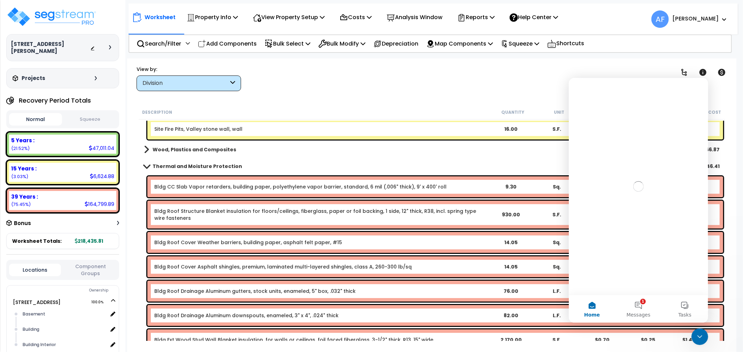
scroll to position [0, 0]
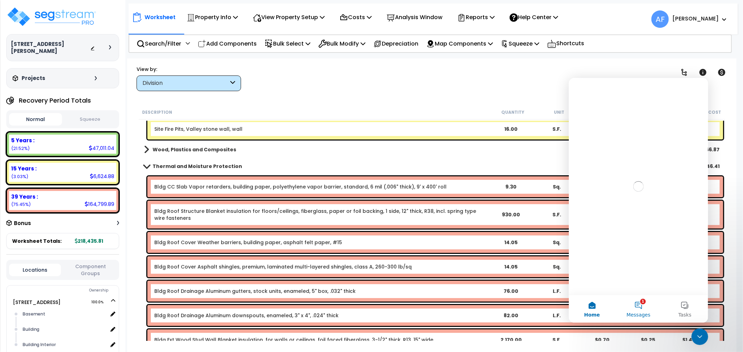
click at [643, 308] on button "1 Messages" at bounding box center [637, 309] width 46 height 28
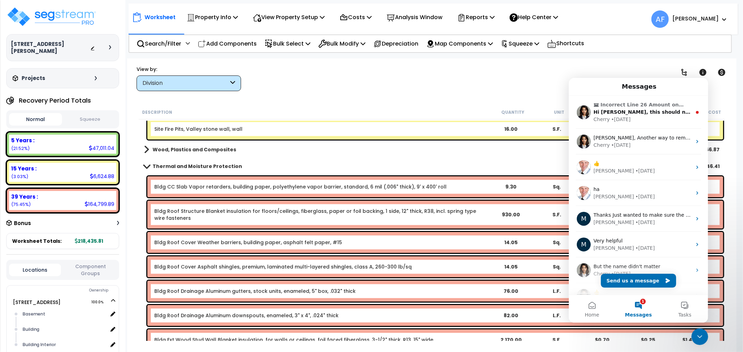
click at [450, 72] on div "Clear Filters" at bounding box center [456, 78] width 413 height 26
click at [76, 21] on img at bounding box center [51, 16] width 91 height 21
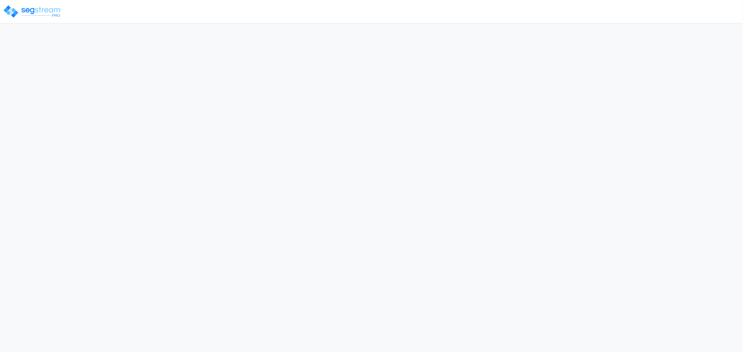
select select "2024"
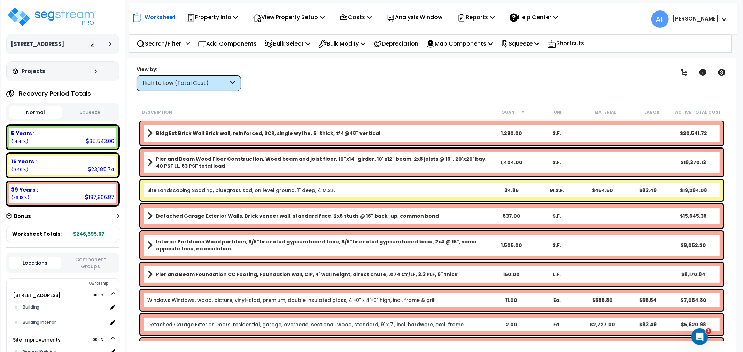
drag, startPoint x: 377, startPoint y: 0, endPoint x: 293, endPoint y: 7, distance: 84.9
click at [293, 7] on div "Worksheet Property Info Property Setup Add Property Unit Template property Clon…" at bounding box center [432, 15] width 609 height 24
click at [222, 21] on p "Property Info" at bounding box center [212, 17] width 51 height 9
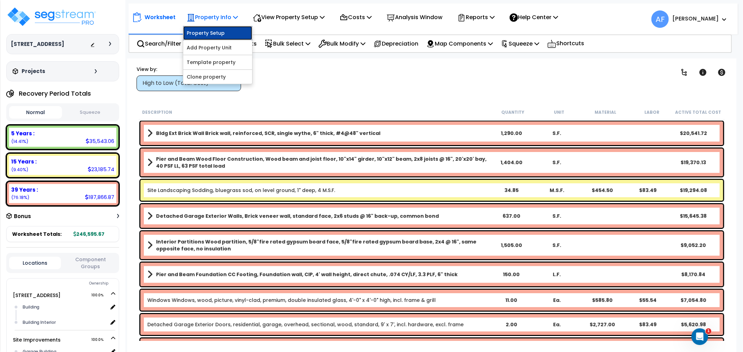
click at [218, 36] on link "Property Setup" at bounding box center [217, 33] width 69 height 14
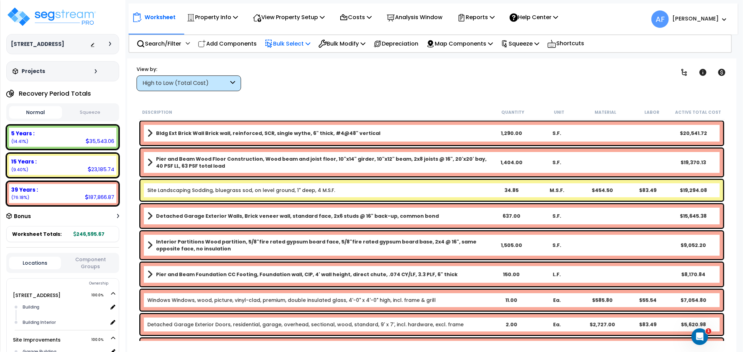
click at [301, 37] on div "Bulk Select" at bounding box center [288, 44] width 46 height 16
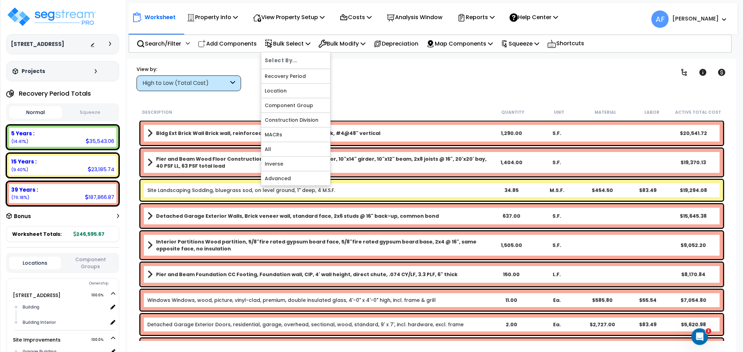
click at [411, 95] on div "Worksheet Property Info Property Setup Add Property Unit Template property Clon…" at bounding box center [431, 234] width 609 height 352
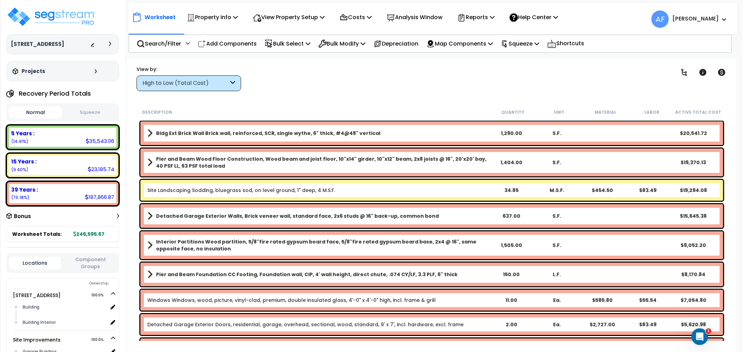
click at [230, 81] on icon at bounding box center [232, 83] width 5 height 8
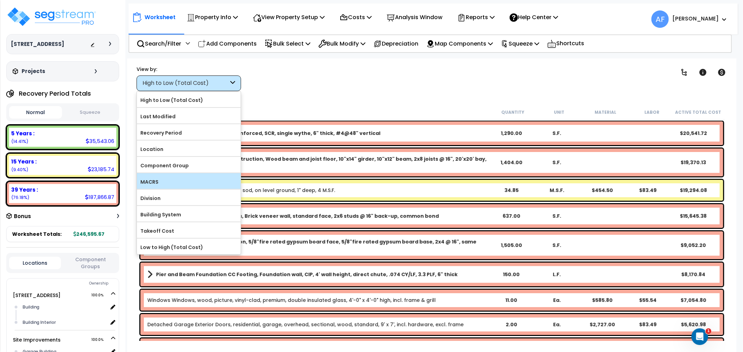
click at [171, 176] on div "MACRS" at bounding box center [189, 181] width 104 height 16
click at [178, 184] on label "MACRS" at bounding box center [189, 182] width 104 height 10
click at [0, 0] on input "MACRS" at bounding box center [0, 0] width 0 height 0
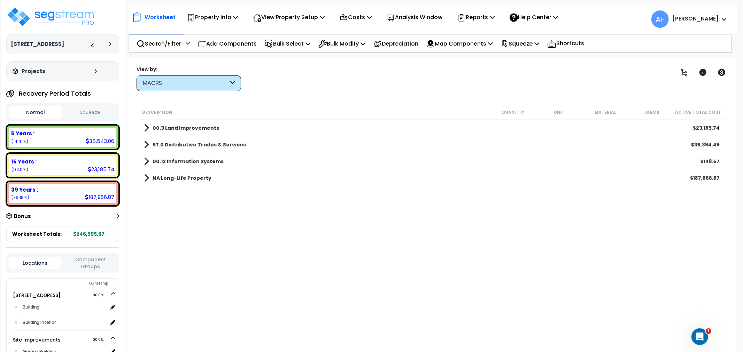
click at [150, 131] on link "00.3 Land Improvements" at bounding box center [181, 128] width 75 height 10
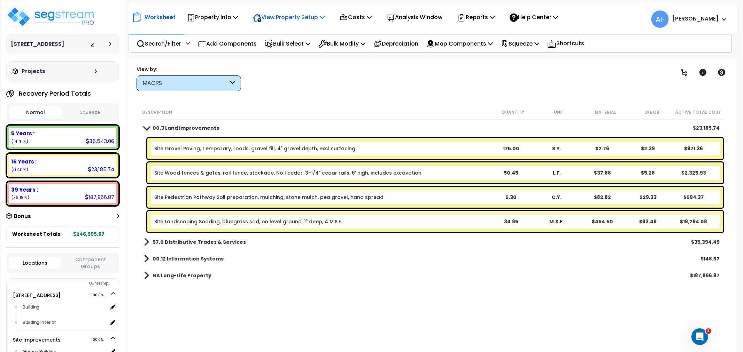
click at [238, 16] on p "View Property Setup" at bounding box center [212, 17] width 51 height 9
click at [279, 44] on link "View Questionnaire" at bounding box center [283, 48] width 69 height 14
click at [145, 128] on span at bounding box center [146, 127] width 10 height 5
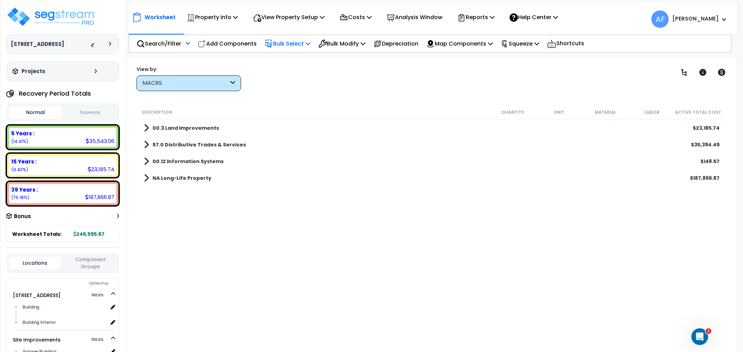
click at [291, 42] on p "Bulk Select" at bounding box center [288, 43] width 46 height 9
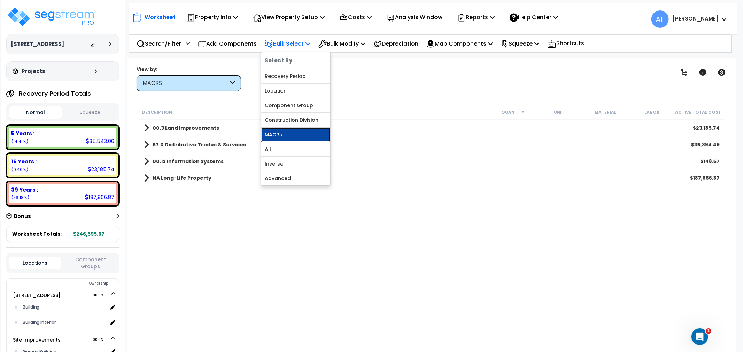
click at [290, 136] on link "MACRs" at bounding box center [295, 135] width 69 height 14
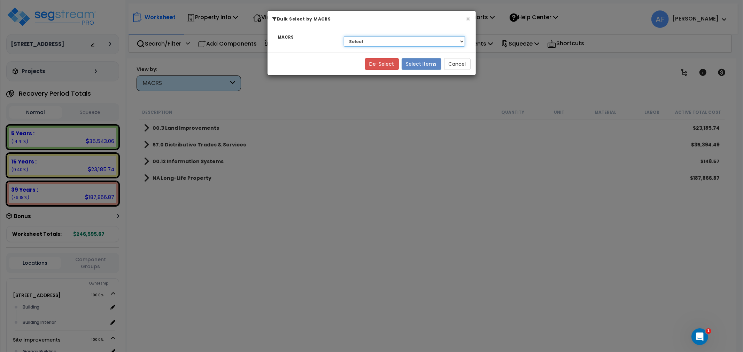
click at [461, 42] on select "Select NA Long-Life Property 00.12 Information Systems 00.3 Land Improvements 5…" at bounding box center [404, 41] width 121 height 10
select select "3669"
click at [344, 36] on select "Select NA Long-Life Property 00.12 Information Systems 00.3 Land Improvements 5…" at bounding box center [404, 41] width 121 height 10
click at [415, 63] on button "Select Items" at bounding box center [421, 64] width 40 height 12
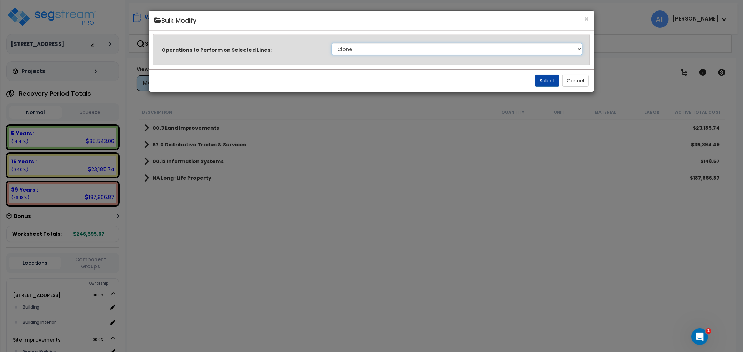
click at [541, 48] on select "Clone Delete Delete Zero Quantities Modify Component Group Modify Cost Sources …" at bounding box center [456, 49] width 251 height 12
select select "modifyTotalCostFactor"
click at [331, 43] on select "Clone Delete Delete Zero Quantities Modify Component Group Modify Cost Sources …" at bounding box center [456, 49] width 251 height 12
click at [373, 139] on div "× Bulk Modify Operations to Perform on Selected Lines: Clone Delete Delete Zero…" at bounding box center [371, 176] width 743 height 352
click at [546, 83] on button "Select" at bounding box center [547, 81] width 24 height 12
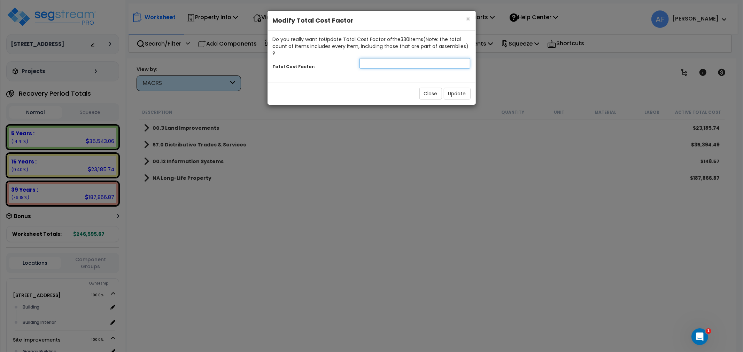
click at [374, 58] on input "number" at bounding box center [414, 63] width 111 height 10
drag, startPoint x: 363, startPoint y: 57, endPoint x: 315, endPoint y: 55, distance: 48.8
click at [315, 57] on div "Total Cost Factor: 0.75" at bounding box center [371, 64] width 208 height 15
type input "0.75"
click at [451, 88] on button "Update" at bounding box center [457, 94] width 27 height 12
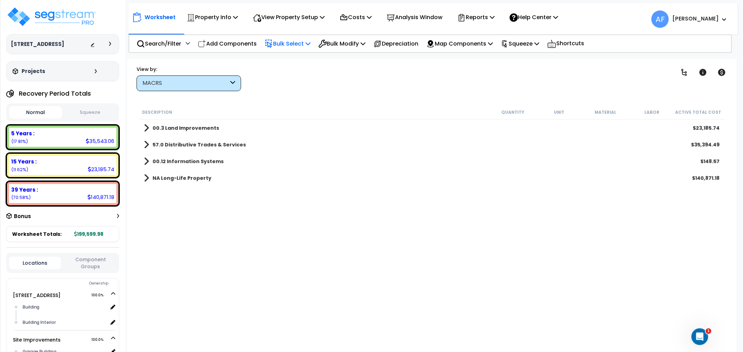
click at [300, 43] on p "Bulk Select" at bounding box center [288, 43] width 46 height 9
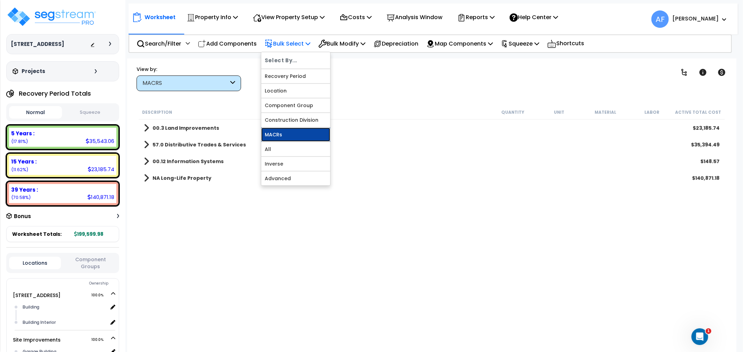
click at [285, 131] on link "MACRs" at bounding box center [295, 135] width 69 height 14
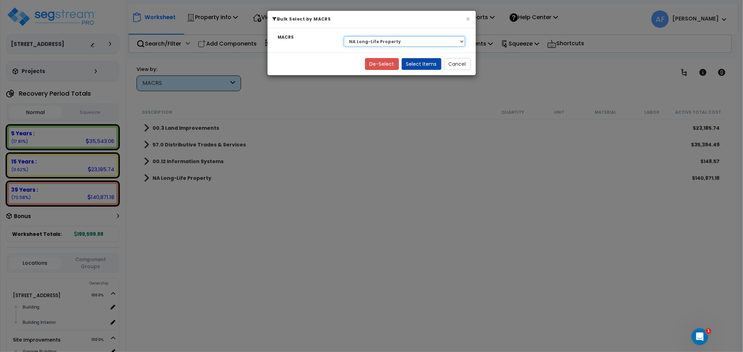
click at [391, 41] on select "Select NA Long-Life Property 00.12 Information Systems 00.3 Land Improvements 5…" at bounding box center [404, 41] width 121 height 10
select select "3668"
click at [344, 36] on select "Select NA Long-Life Property 00.12 Information Systems 00.3 Land Improvements 5…" at bounding box center [404, 41] width 121 height 10
click at [419, 66] on button "Select Items" at bounding box center [421, 64] width 40 height 12
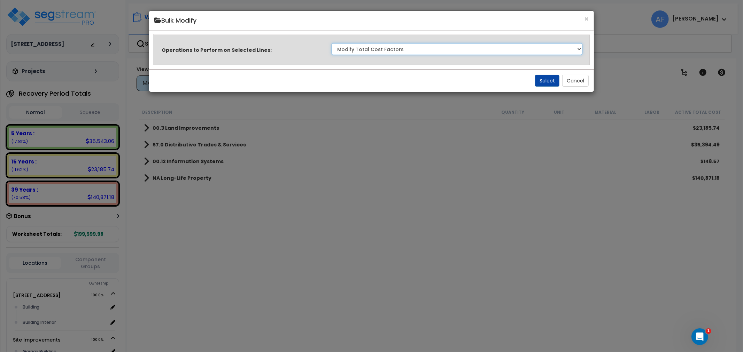
click at [495, 50] on select "Clone Delete Delete Zero Quantities Modify Component Group Modify Cost Sources …" at bounding box center [456, 49] width 251 height 12
click at [639, 107] on div "× Bulk Modify Operations to Perform on Selected Lines: Clone Delete Delete Zero…" at bounding box center [371, 176] width 743 height 352
click at [544, 78] on button "Select" at bounding box center [547, 81] width 24 height 12
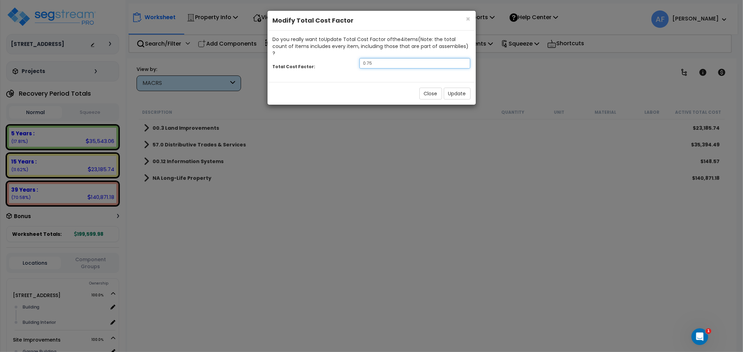
click at [383, 58] on input "0.75" at bounding box center [414, 63] width 111 height 10
type input "0.9"
click at [458, 88] on button "Update" at bounding box center [457, 94] width 27 height 12
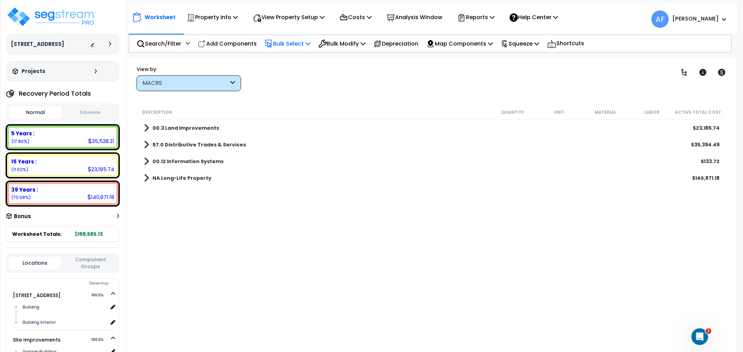
click at [293, 44] on p "Bulk Select" at bounding box center [288, 43] width 46 height 9
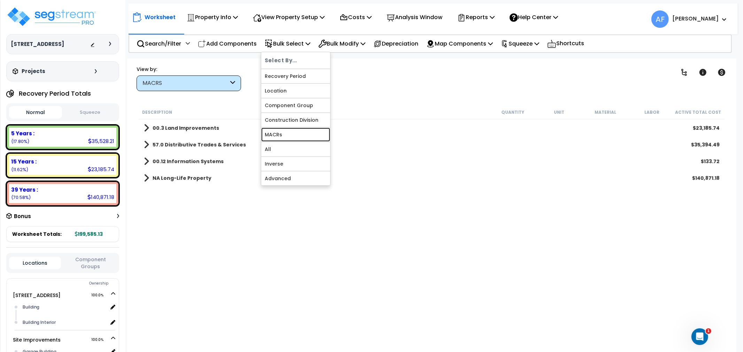
click at [282, 134] on link "MACRs" at bounding box center [295, 135] width 69 height 14
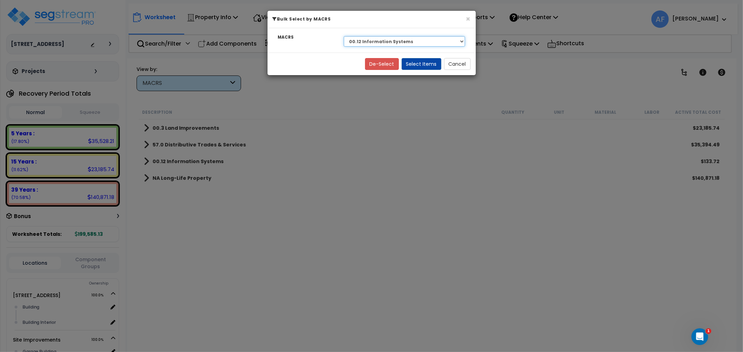
click at [399, 42] on select "Select NA Long-Life Property 00.12 Information Systems 00.3 Land Improvements 5…" at bounding box center [404, 41] width 121 height 10
click at [344, 36] on select "Select NA Long-Life Property 00.12 Information Systems 00.3 Land Improvements 5…" at bounding box center [404, 41] width 121 height 10
click at [412, 64] on button "Select Items" at bounding box center [421, 64] width 40 height 12
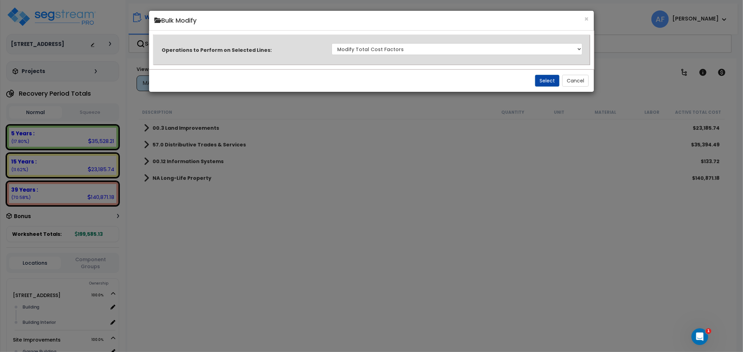
click at [543, 74] on div "Select Cancel" at bounding box center [371, 80] width 445 height 23
click at [543, 76] on button "Select" at bounding box center [547, 81] width 24 height 12
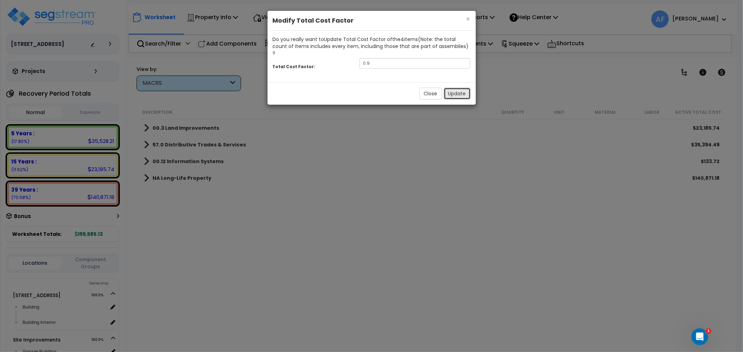
drag, startPoint x: 453, startPoint y: 85, endPoint x: 446, endPoint y: 85, distance: 7.0
click at [454, 88] on button "Update" at bounding box center [457, 94] width 27 height 12
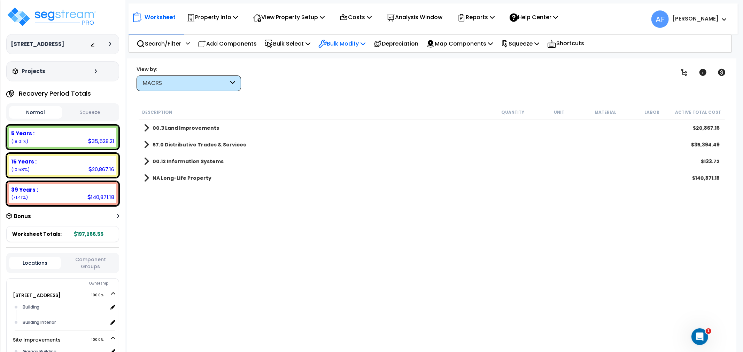
click at [348, 40] on p "Bulk Modify" at bounding box center [341, 43] width 47 height 9
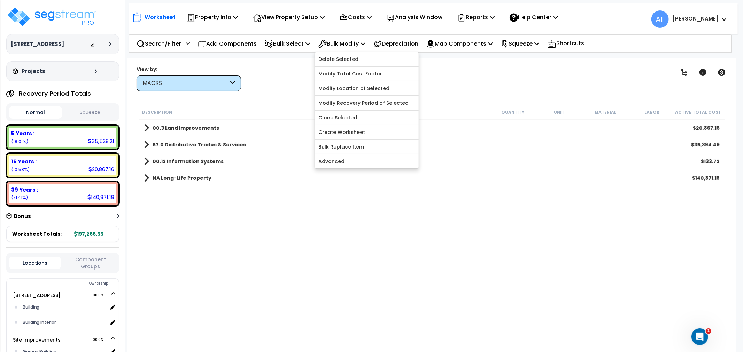
click at [296, 58] on div "Worksheet Property Info Property Setup Add Property Unit Template property Clon…" at bounding box center [431, 234] width 609 height 352
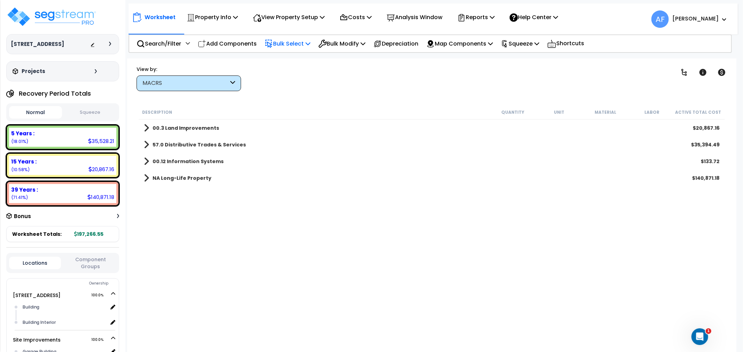
click at [297, 46] on p "Bulk Select" at bounding box center [288, 43] width 46 height 9
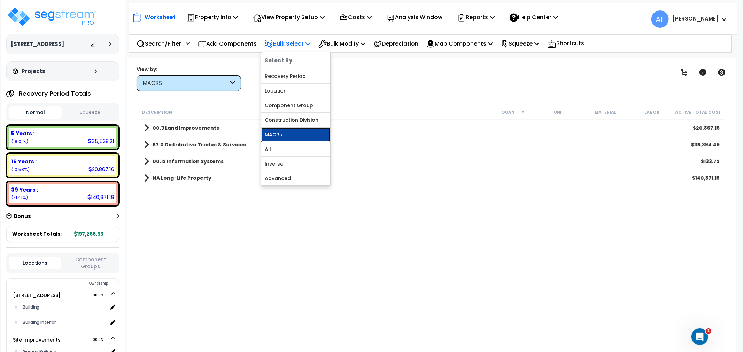
click at [284, 131] on link "MACRs" at bounding box center [295, 135] width 69 height 14
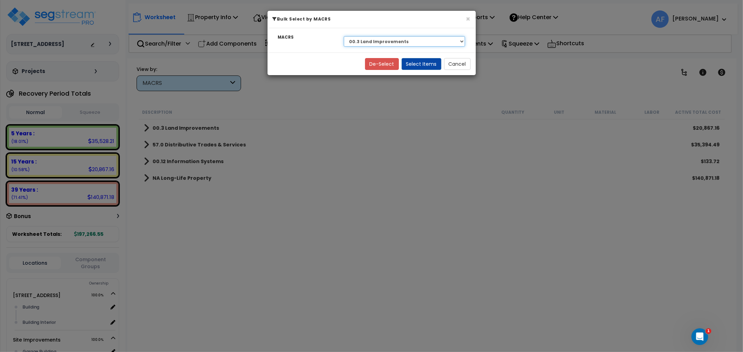
click at [400, 42] on select "Select NA Long-Life Property 00.12 Information Systems 00.3 Land Improvements 5…" at bounding box center [404, 41] width 121 height 10
select select "3667"
click at [344, 36] on select "Select NA Long-Life Property 00.12 Information Systems 00.3 Land Improvements 5…" at bounding box center [404, 41] width 121 height 10
click at [410, 65] on button "Select Items" at bounding box center [421, 64] width 40 height 12
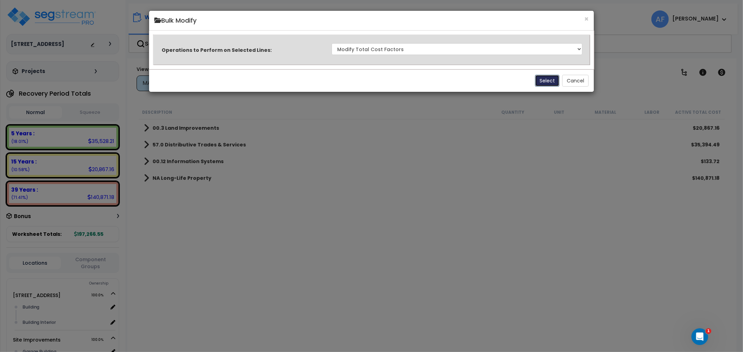
click at [544, 81] on button "Select" at bounding box center [547, 81] width 24 height 12
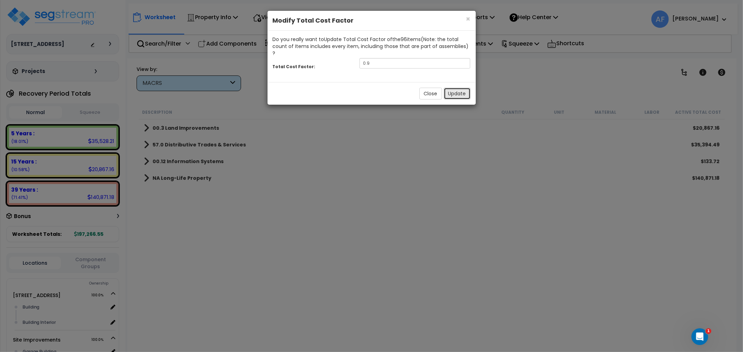
click at [454, 88] on button "Update" at bounding box center [457, 94] width 27 height 12
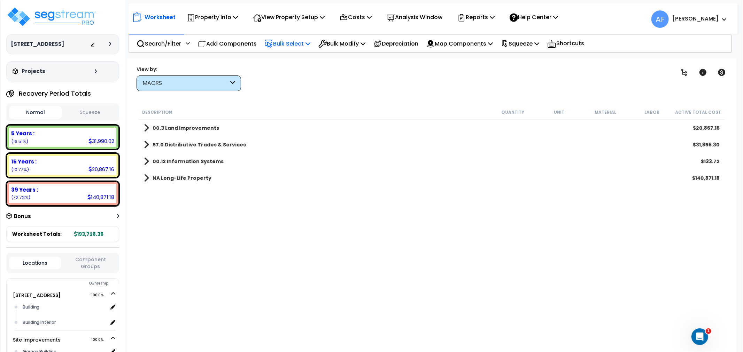
click at [296, 39] on p "Bulk Select" at bounding box center [288, 43] width 46 height 9
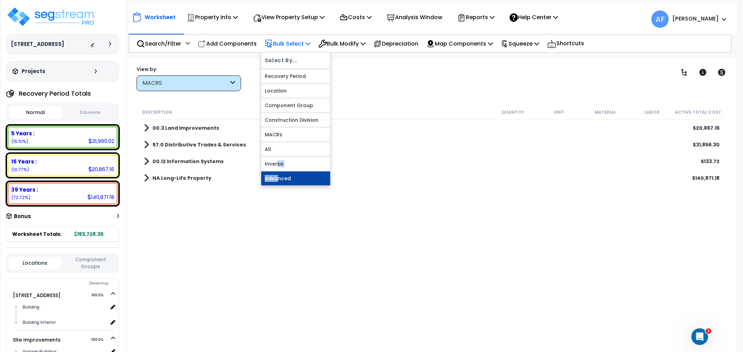
drag, startPoint x: 277, startPoint y: 170, endPoint x: 279, endPoint y: 178, distance: 9.0
click at [279, 178] on div "Select By... Recovery Period Location Component Group Construction Division MAC…" at bounding box center [296, 119] width 70 height 134
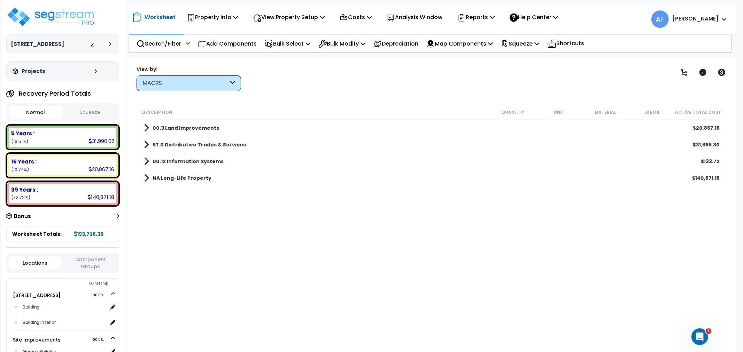
click at [279, 178] on div "NA Long-Life Property $140,871.18" at bounding box center [431, 178] width 582 height 17
click at [296, 40] on p "Bulk Select" at bounding box center [288, 43] width 46 height 9
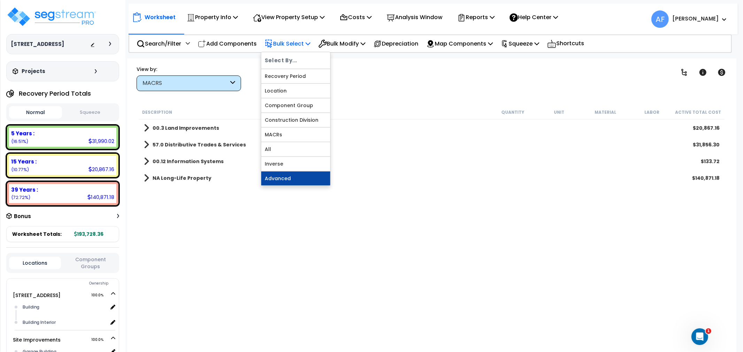
click at [289, 180] on link "Advanced" at bounding box center [295, 179] width 69 height 14
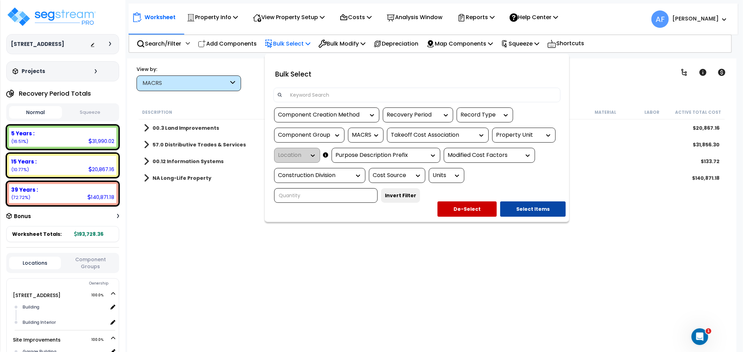
click at [360, 172] on icon at bounding box center [357, 175] width 7 height 7
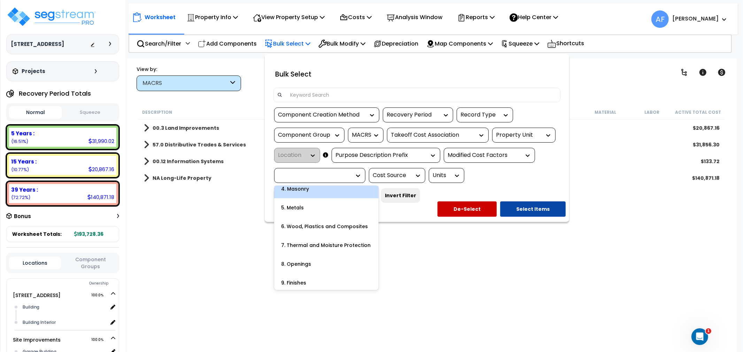
scroll to position [77, 0]
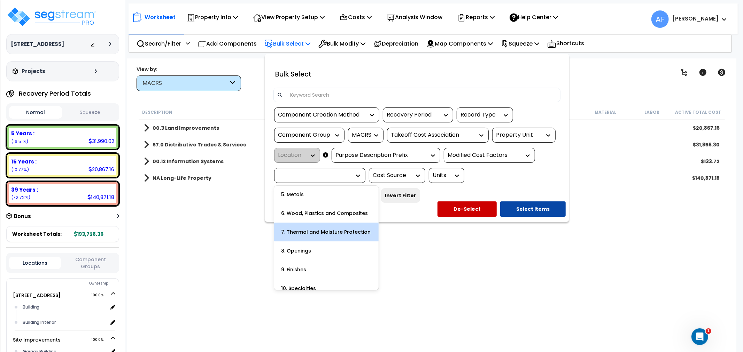
click at [348, 227] on div "7. Thermal and Moisture Protection" at bounding box center [326, 232] width 104 height 19
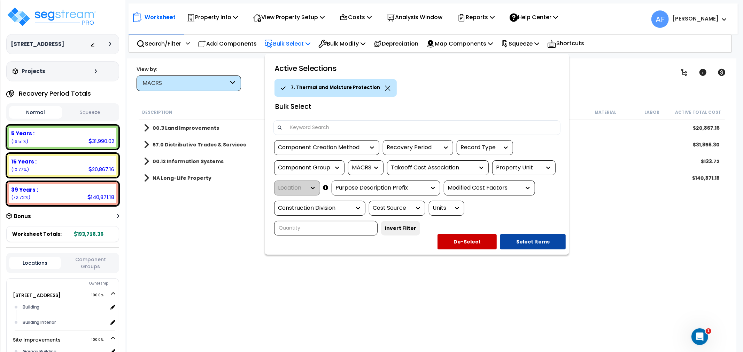
click at [353, 207] on div at bounding box center [356, 208] width 10 height 7
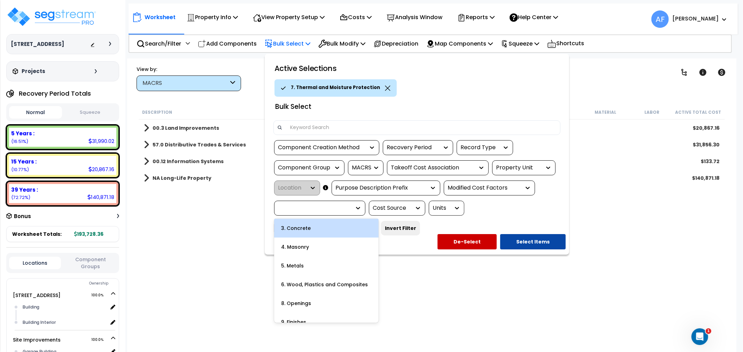
scroll to position [0, 0]
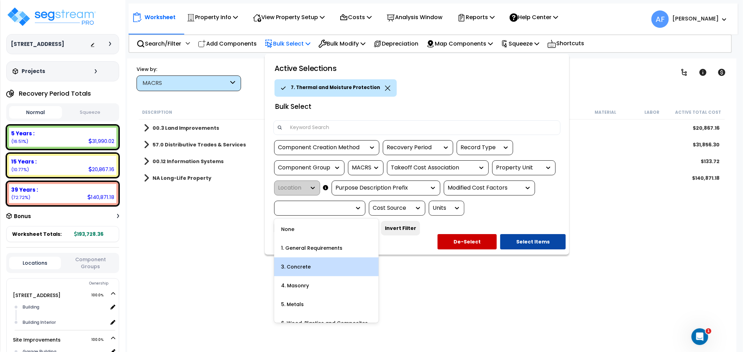
click at [315, 269] on div "3. Concrete" at bounding box center [326, 267] width 104 height 19
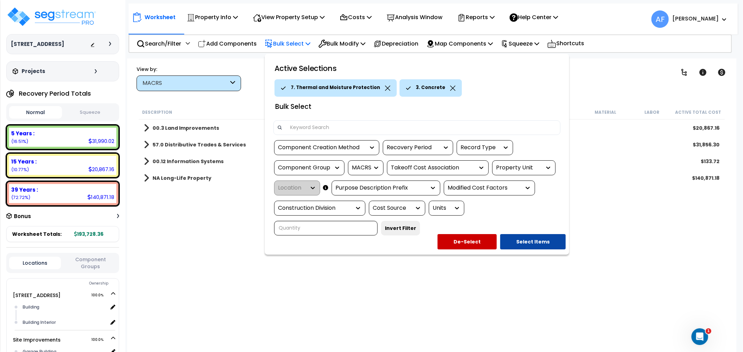
click at [359, 210] on icon at bounding box center [357, 208] width 7 height 7
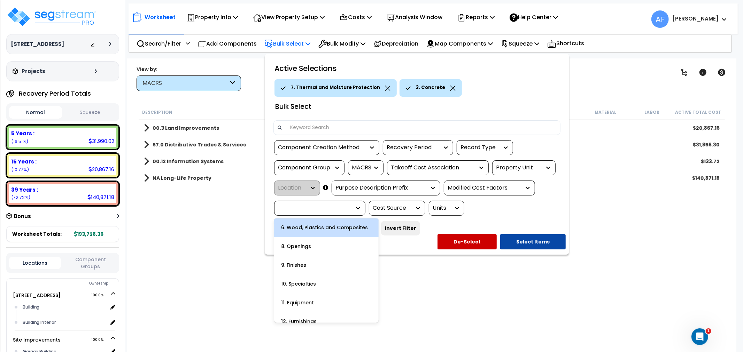
scroll to position [77, 0]
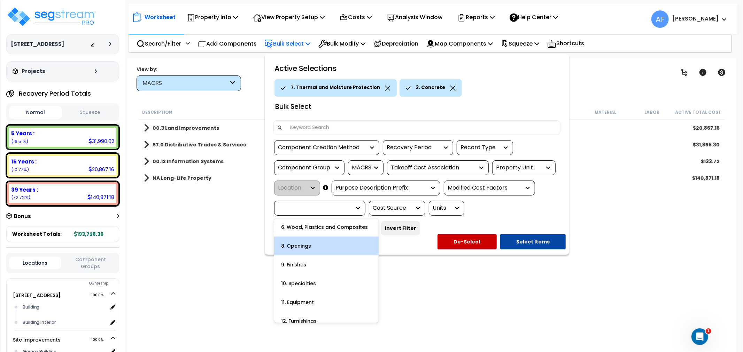
click at [329, 247] on div "8. Openings" at bounding box center [326, 246] width 104 height 19
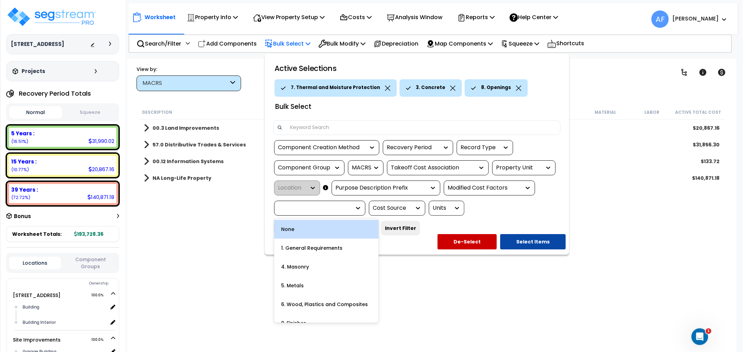
click at [361, 204] on div at bounding box center [356, 208] width 10 height 14
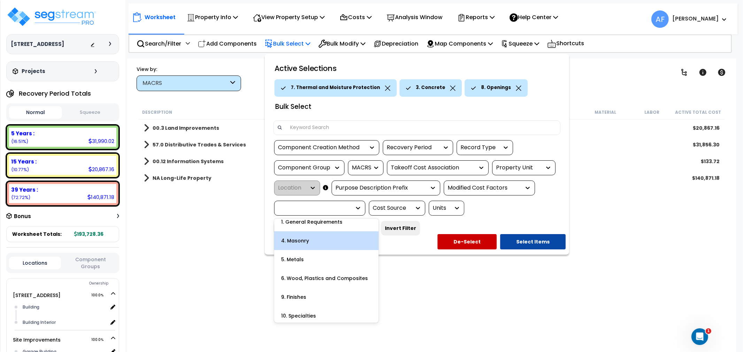
scroll to position [39, 0]
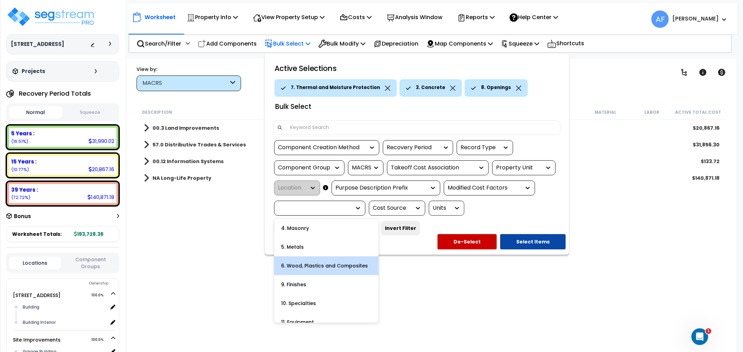
click at [341, 266] on div "6. Wood, Plastics and Composites" at bounding box center [326, 266] width 104 height 19
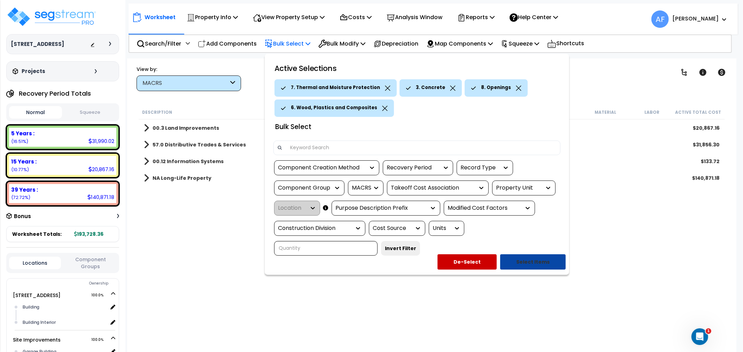
click at [532, 262] on button "Select Items" at bounding box center [532, 261] width 65 height 15
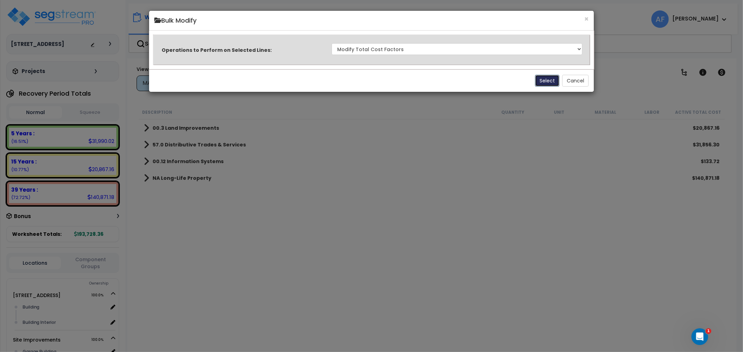
click at [548, 82] on button "Select" at bounding box center [547, 81] width 24 height 12
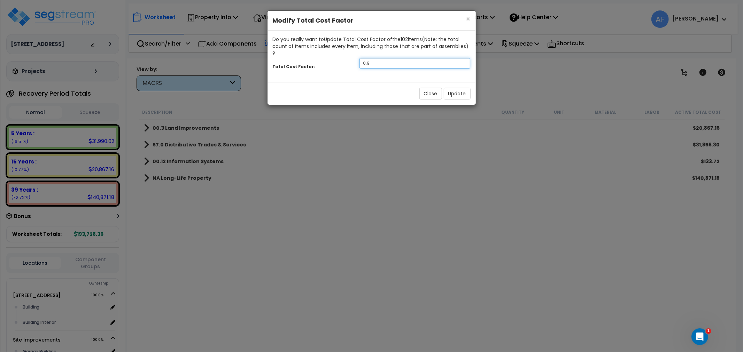
click at [385, 58] on input "0.9" at bounding box center [414, 63] width 111 height 10
click at [374, 60] on input "0.8" at bounding box center [414, 63] width 111 height 10
type input "0.7"
click at [457, 88] on button "Update" at bounding box center [457, 94] width 27 height 12
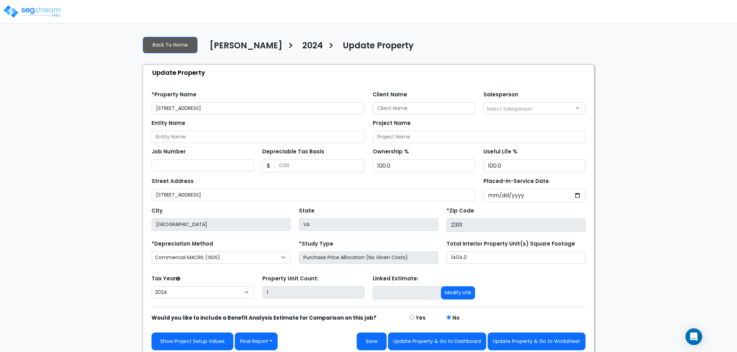
select select "2024"
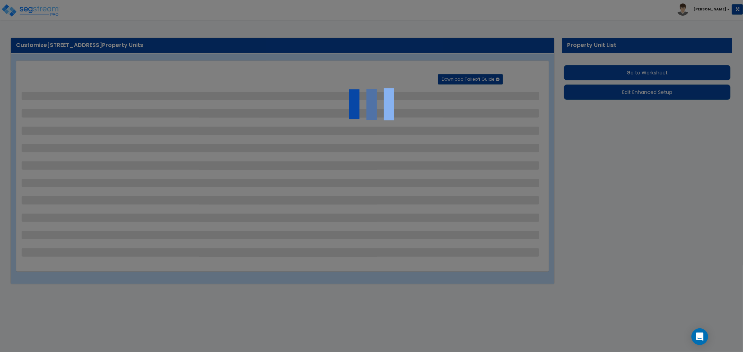
select select "2"
select select "1"
select select "10"
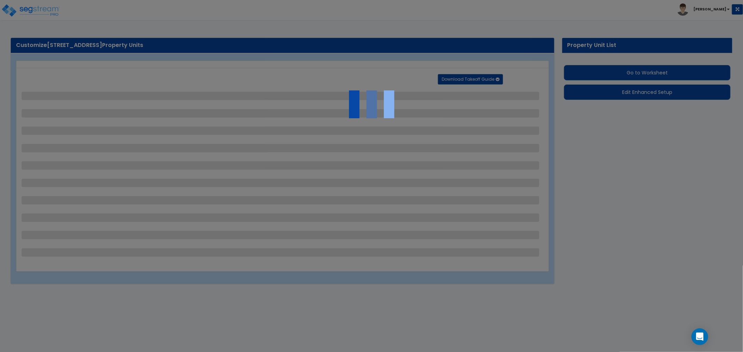
select select "1"
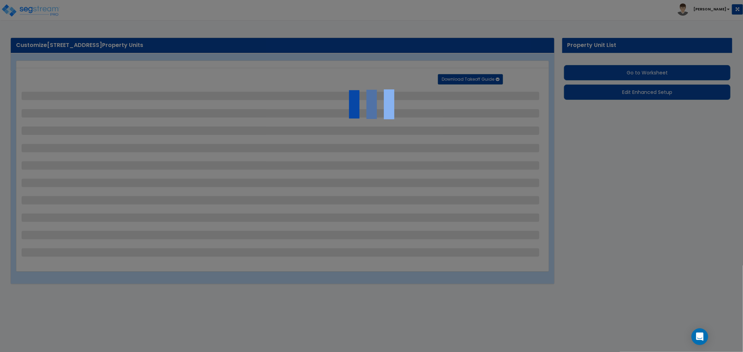
select select "2"
select select "1"
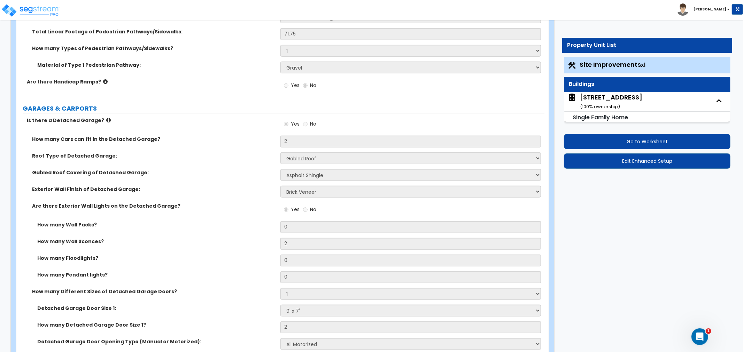
scroll to position [696, 0]
